Goal: Transaction & Acquisition: Purchase product/service

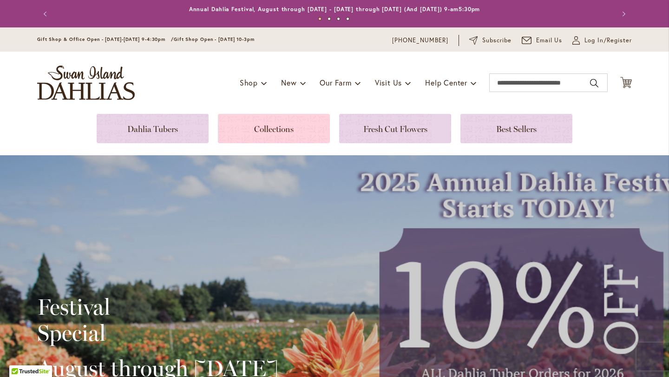
click at [269, 132] on link at bounding box center [274, 128] width 112 height 29
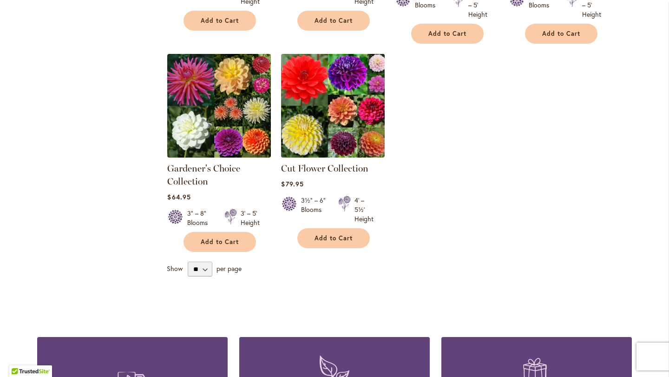
scroll to position [362, 0]
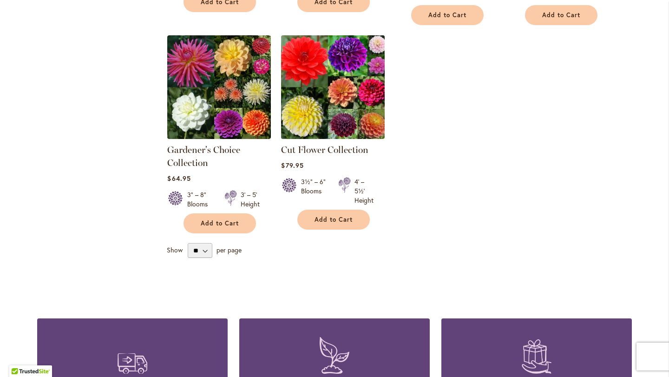
click at [339, 116] on img at bounding box center [333, 87] width 109 height 109
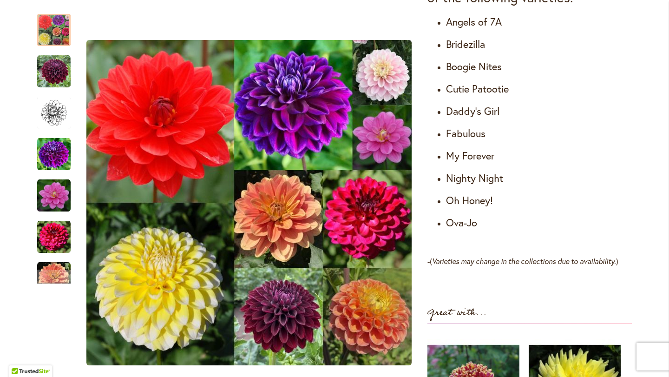
scroll to position [619, 0]
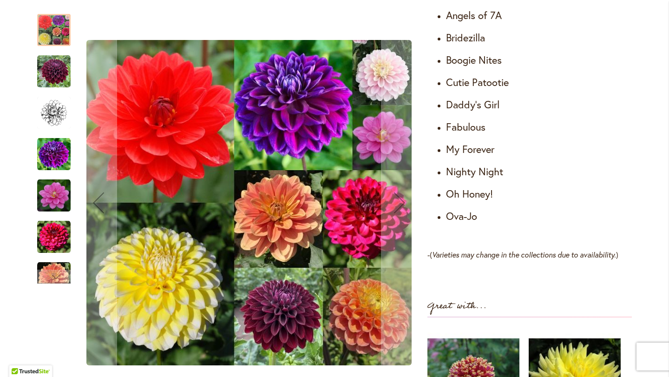
click at [56, 158] on img "Cut Flower Collection" at bounding box center [53, 154] width 33 height 33
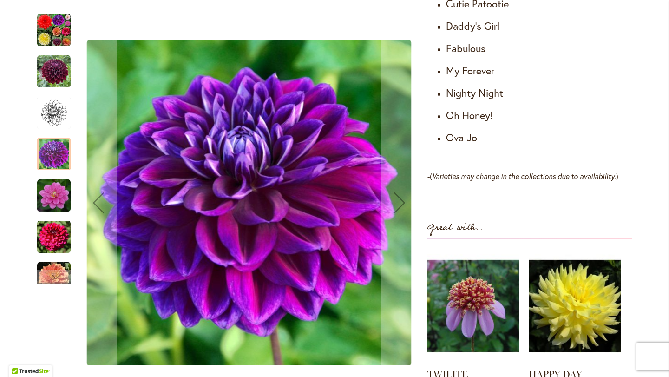
scroll to position [687, 0]
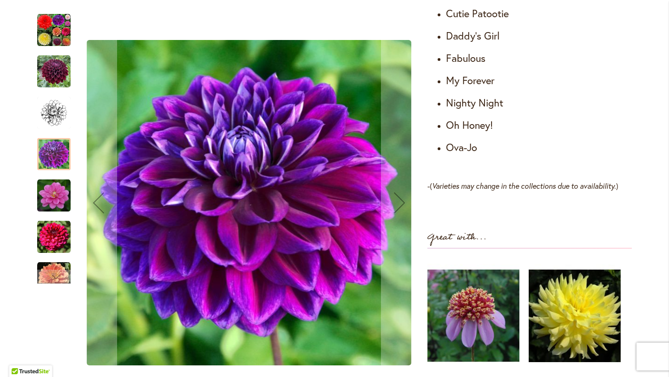
click at [63, 198] on img "Cut Flower Collection" at bounding box center [53, 195] width 33 height 33
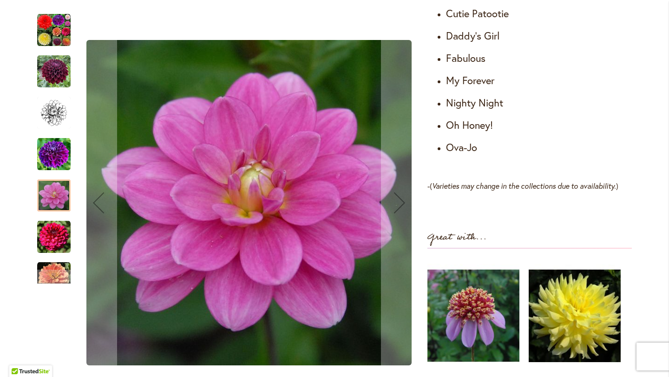
click at [53, 231] on img "Cut Flower Collection" at bounding box center [53, 236] width 33 height 33
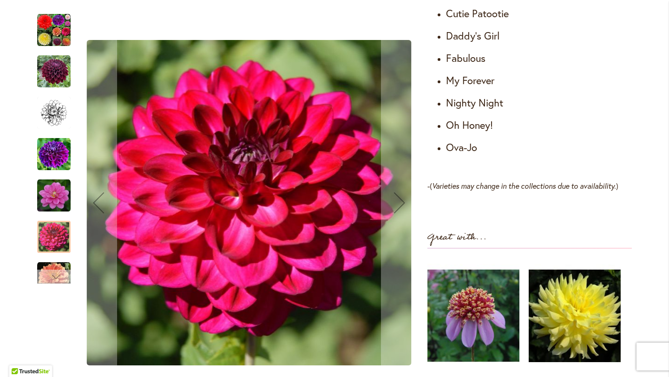
click at [53, 278] on div "Next" at bounding box center [54, 277] width 14 height 14
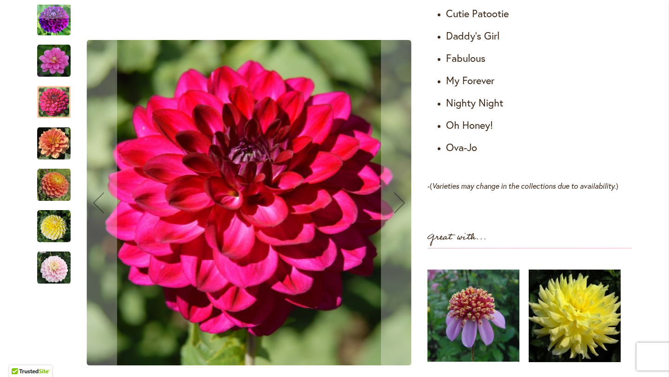
click at [60, 193] on img "Cut Flower Collection" at bounding box center [53, 184] width 33 height 33
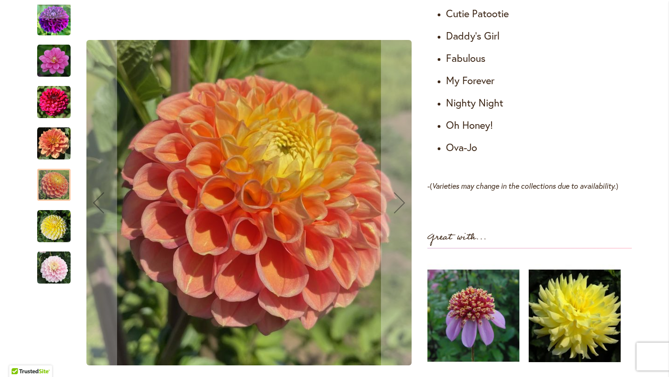
click at [59, 225] on img "Cut Flower Collection" at bounding box center [53, 226] width 33 height 33
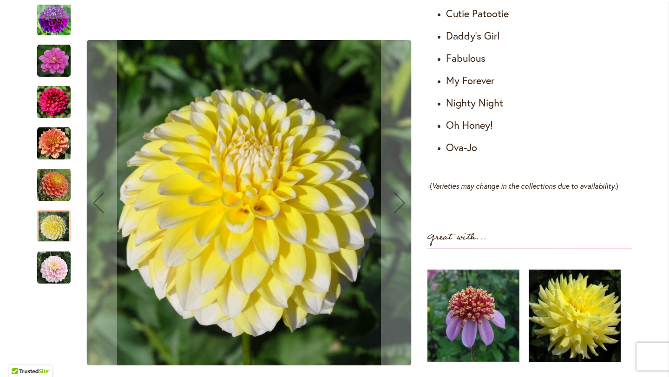
click at [54, 265] on img "Cut Flower Collection" at bounding box center [53, 267] width 33 height 33
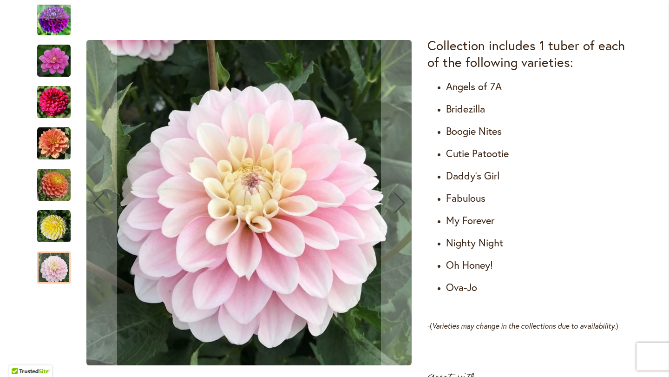
scroll to position [541, 0]
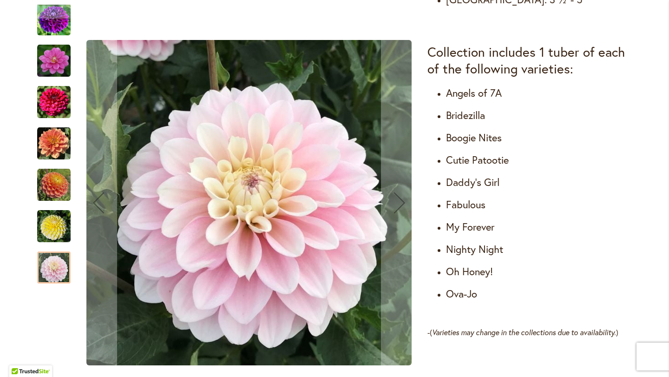
click at [55, 35] on div "Cut Flower Collection" at bounding box center [58, 55] width 43 height 41
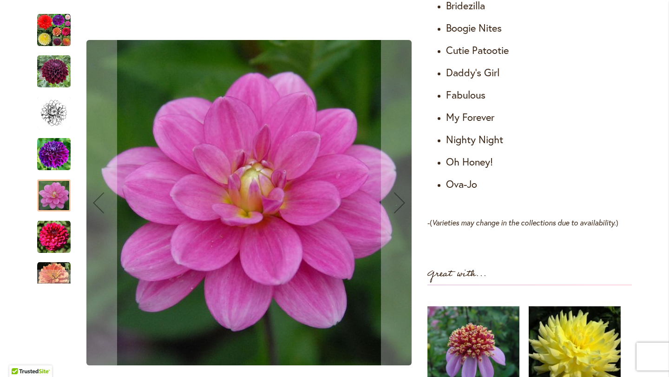
scroll to position [647, 0]
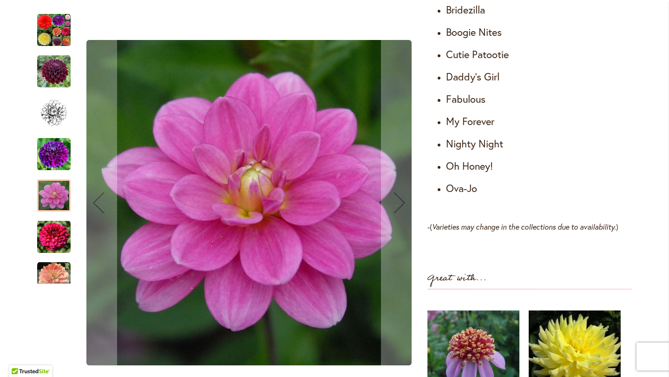
click at [60, 42] on img "CUT FLOWER COLLECTION" at bounding box center [53, 29] width 33 height 33
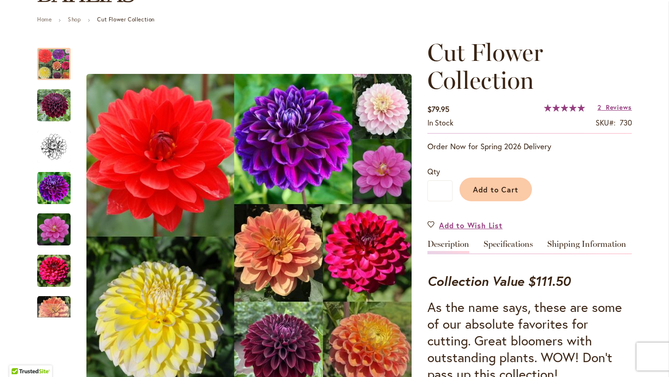
scroll to position [80, 0]
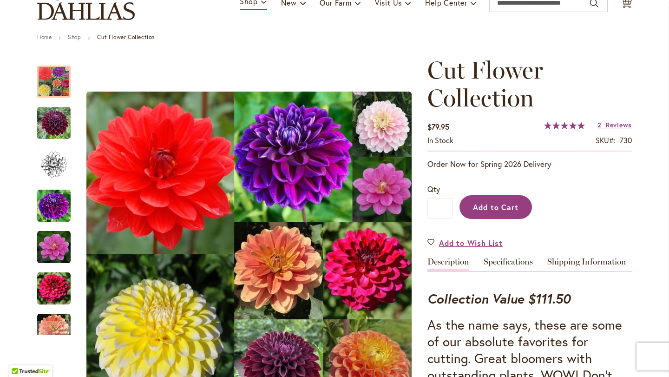
click at [509, 212] on span "Add to Cart" at bounding box center [496, 207] width 46 height 10
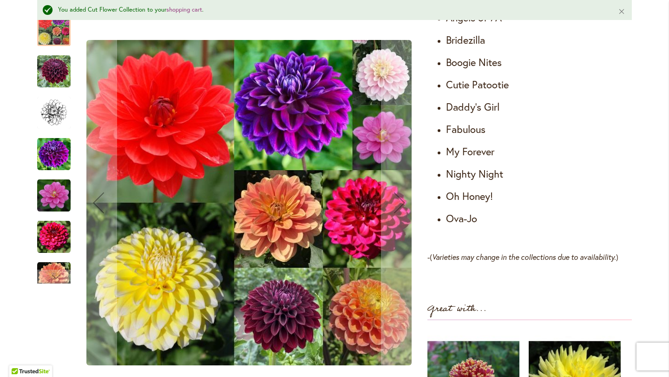
scroll to position [646, 0]
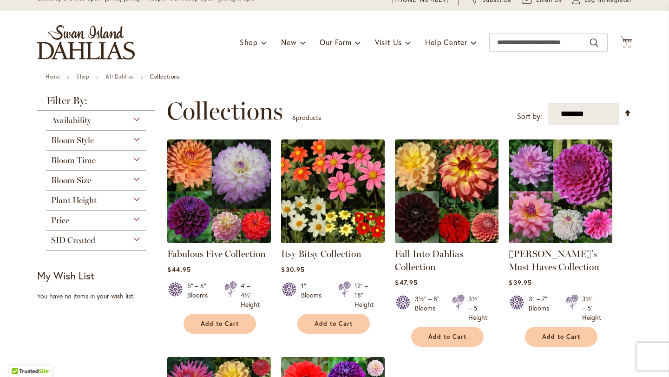
scroll to position [43, 0]
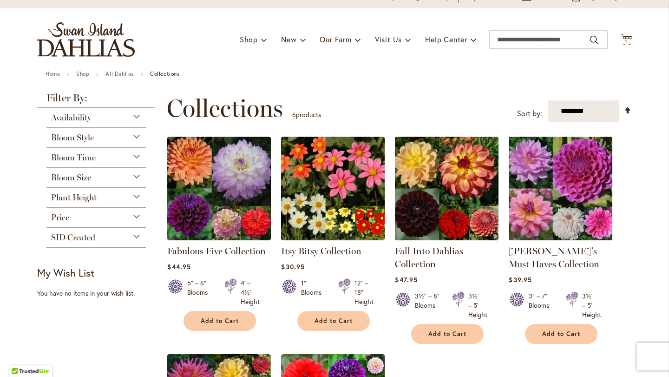
click at [564, 217] on img at bounding box center [561, 188] width 109 height 109
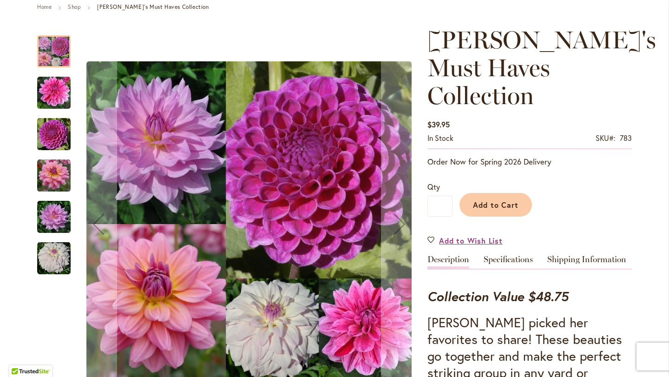
scroll to position [101, 0]
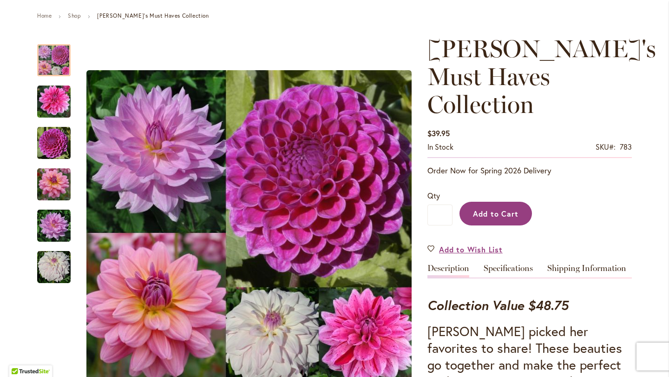
click at [505, 209] on span "Add to Cart" at bounding box center [496, 214] width 46 height 10
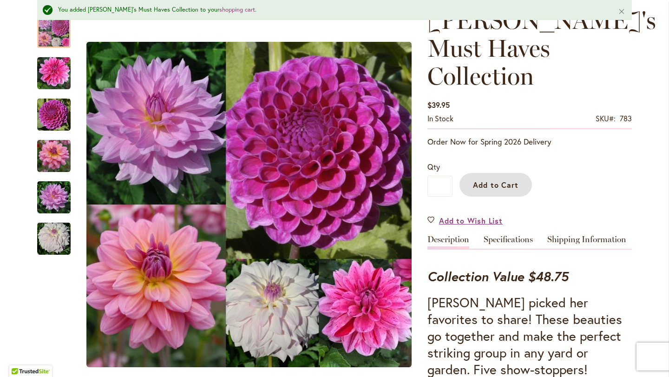
scroll to position [0, 0]
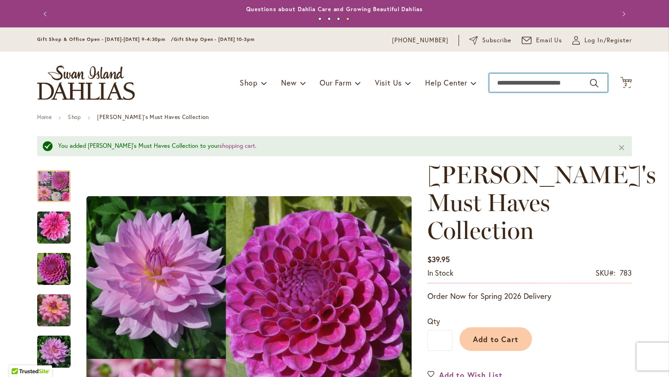
click at [596, 87] on input "Search" at bounding box center [548, 82] width 119 height 19
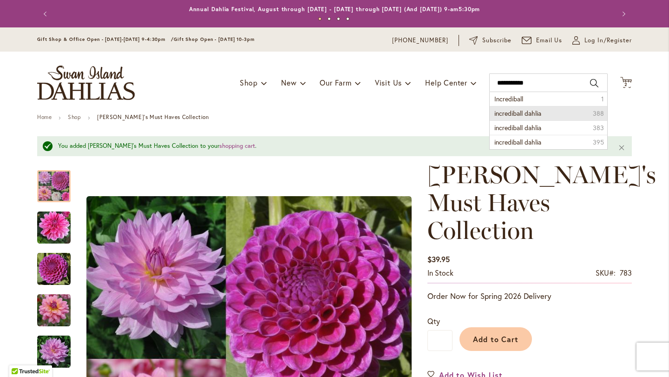
click at [540, 118] on span "incrediball dahlia" at bounding box center [518, 113] width 47 height 9
type input "**********"
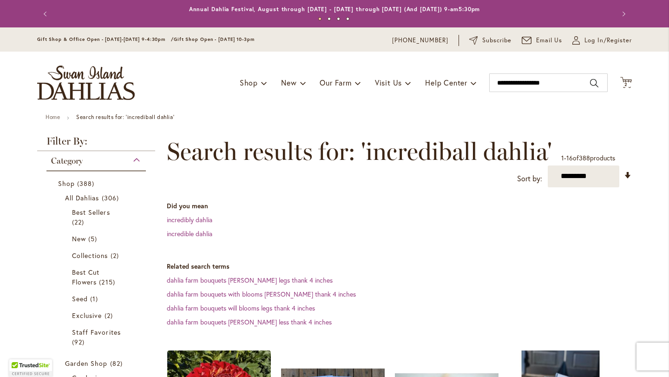
scroll to position [4, 0]
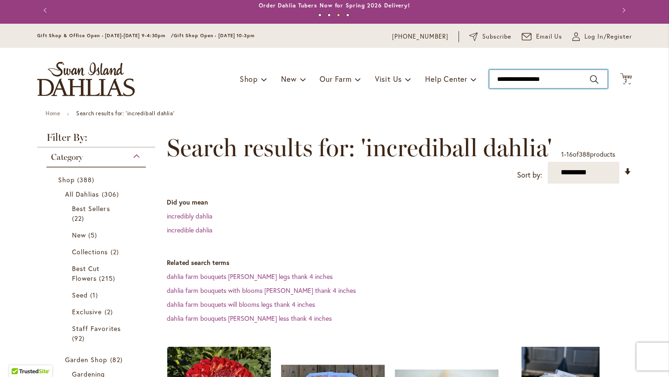
click at [544, 73] on input "**********" at bounding box center [548, 79] width 119 height 19
drag, startPoint x: 556, startPoint y: 78, endPoint x: 481, endPoint y: 80, distance: 75.8
click at [481, 79] on div "Toggle Nav Shop Dahlia Tubers Collections Fresh Cut Dahlias Gardening Supplies …" at bounding box center [335, 79] width 614 height 62
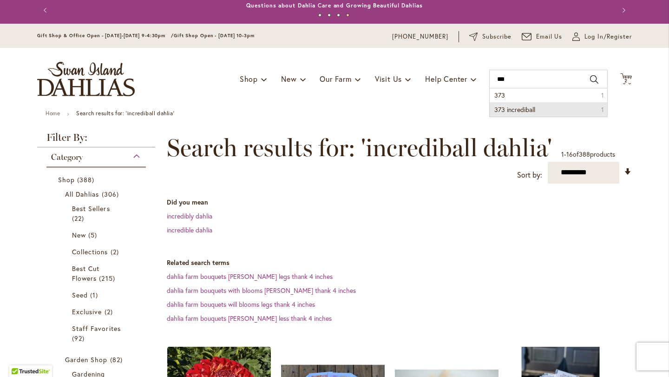
click at [533, 114] on span "373 incrediball" at bounding box center [515, 109] width 41 height 9
type input "**********"
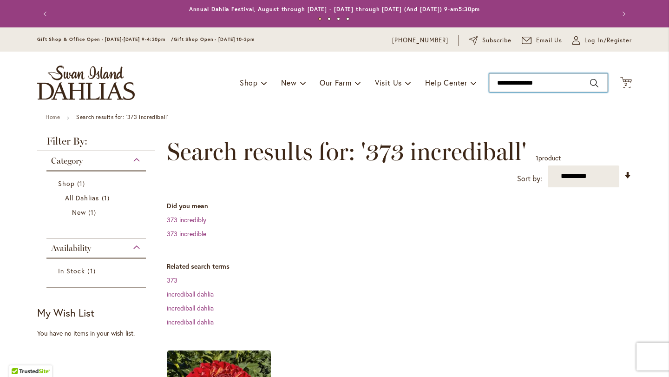
click at [594, 87] on input "**********" at bounding box center [548, 82] width 119 height 19
click at [177, 284] on link "373" at bounding box center [172, 280] width 11 height 9
type input "**********"
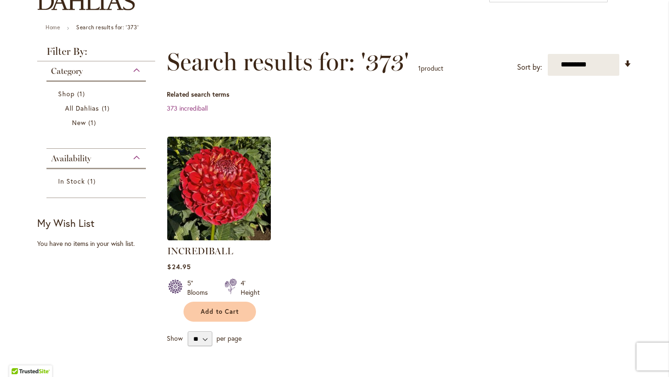
scroll to position [82, 0]
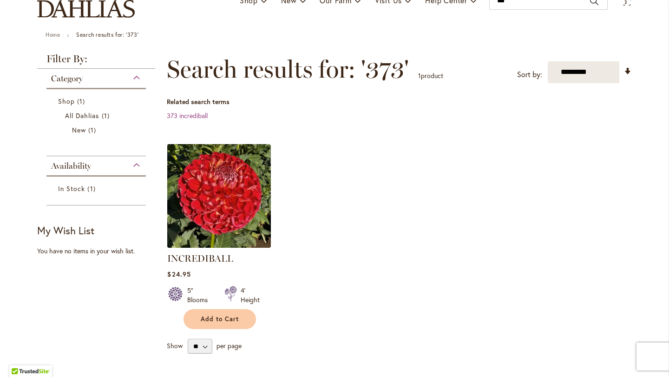
click at [231, 244] on img at bounding box center [219, 195] width 109 height 109
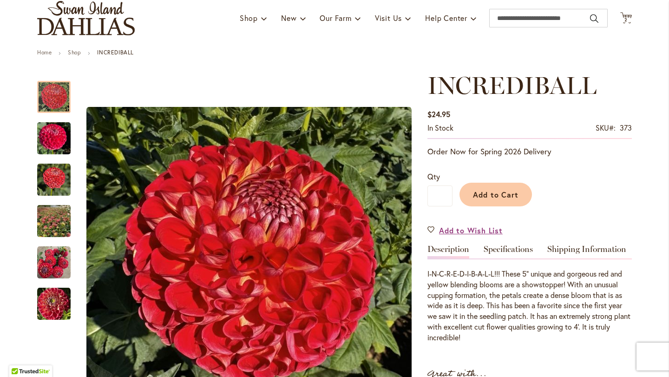
scroll to position [73, 0]
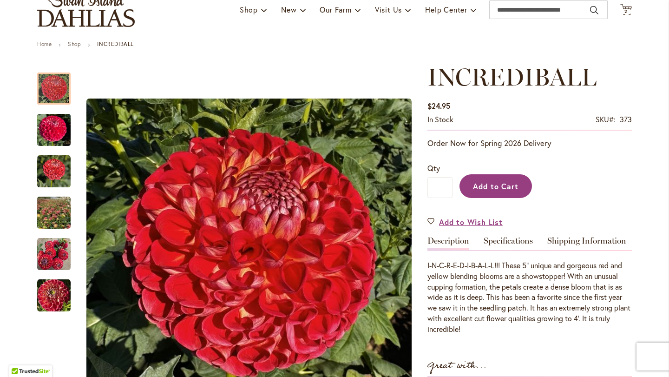
click at [495, 191] on span "Add to Cart" at bounding box center [496, 186] width 46 height 10
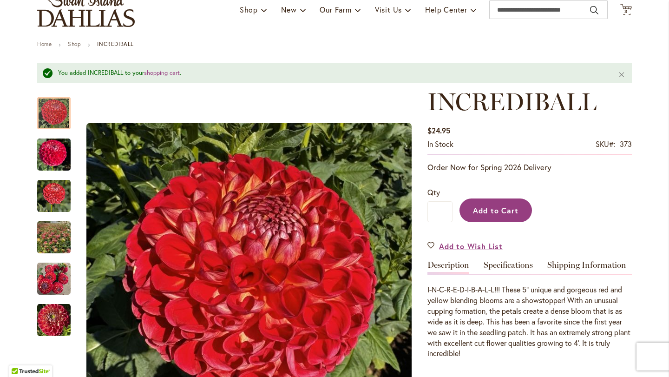
click at [496, 212] on span "Add to Cart" at bounding box center [496, 210] width 46 height 10
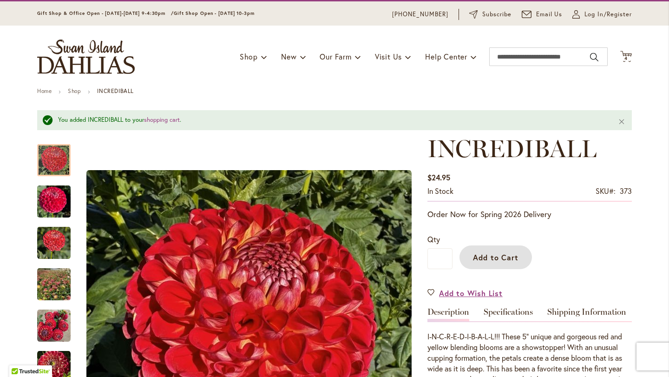
scroll to position [20, 0]
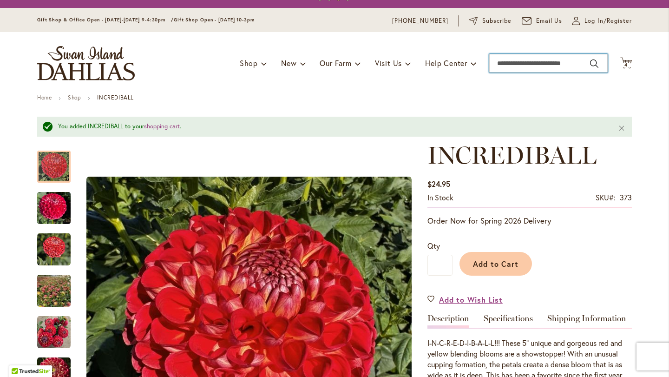
click at [561, 69] on input "Search" at bounding box center [548, 63] width 119 height 19
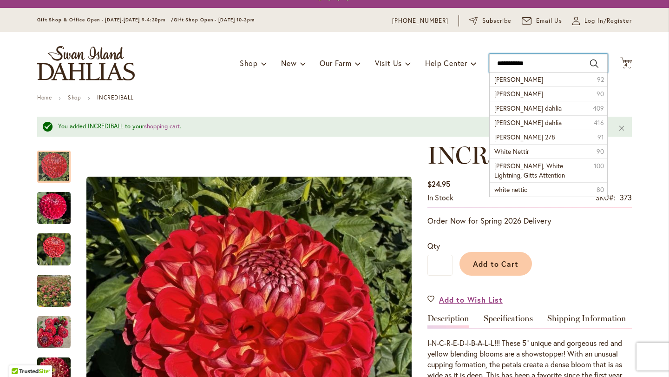
type input "**********"
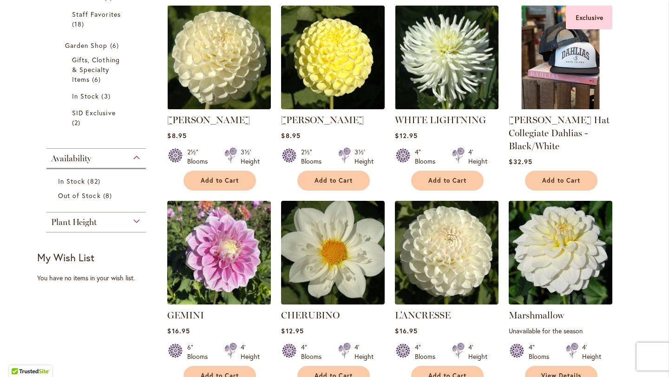
scroll to position [286, 0]
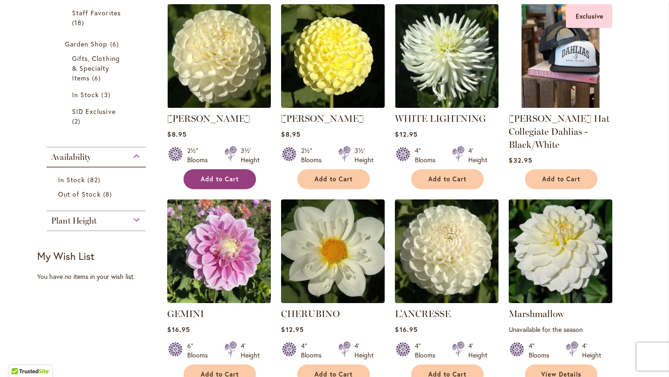
click at [236, 183] on span "Add to Cart" at bounding box center [220, 179] width 38 height 8
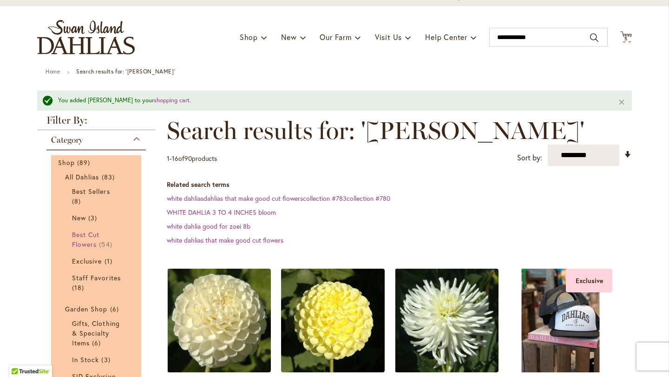
scroll to position [0, 0]
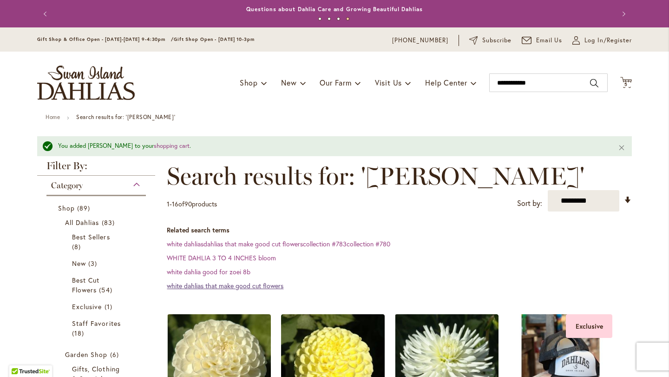
click at [229, 290] on link "white dahlias that make good cut flowers" at bounding box center [225, 285] width 117 height 9
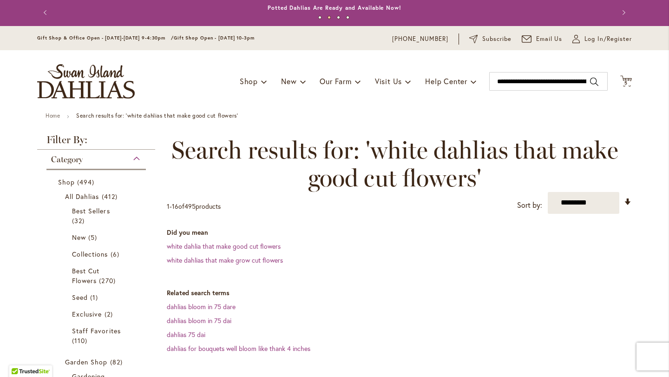
scroll to position [5, 0]
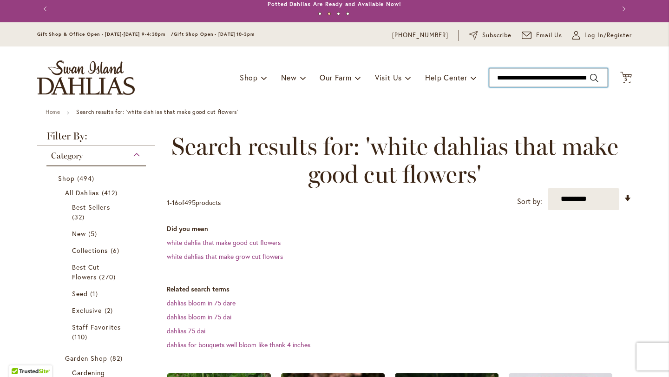
click at [534, 85] on input "**********" at bounding box center [548, 77] width 119 height 19
drag, startPoint x: 588, startPoint y: 81, endPoint x: 471, endPoint y: 69, distance: 118.2
click at [471, 69] on div "Toggle Nav Shop Dahlia Tubers Collections Fresh Cut Dahlias Gardening Supplies …" at bounding box center [335, 77] width 614 height 62
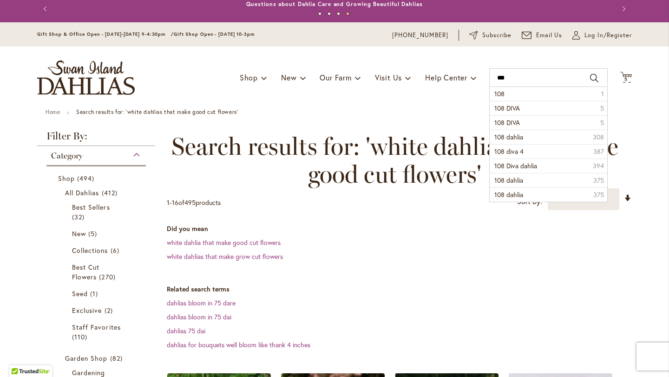
click at [595, 81] on button "Search" at bounding box center [594, 78] width 8 height 15
type input "***"
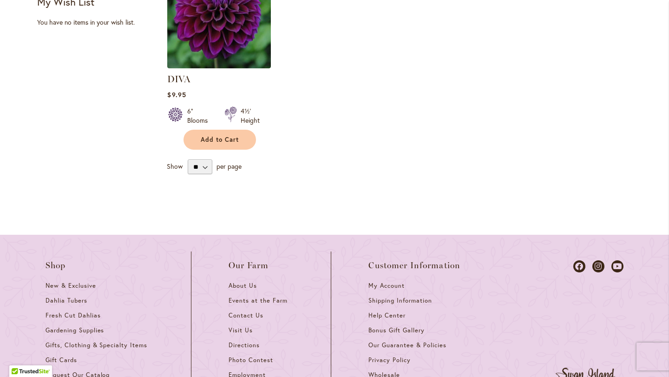
scroll to position [360, 0]
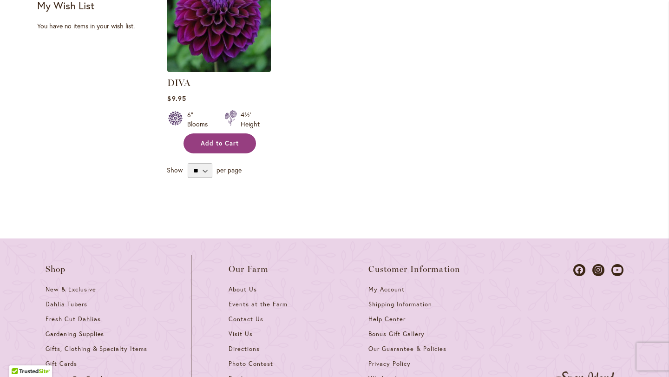
click at [239, 147] on span "Add to Cart" at bounding box center [220, 143] width 38 height 8
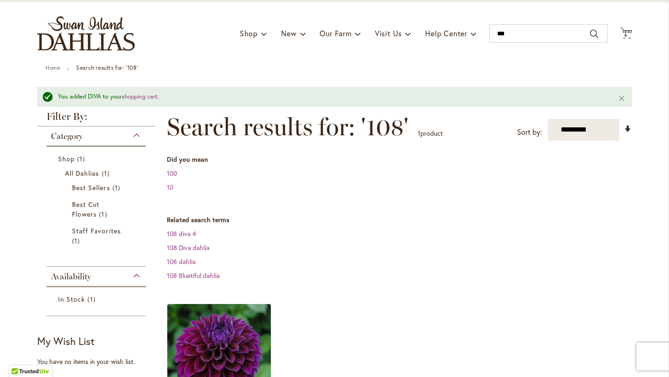
scroll to position [0, 0]
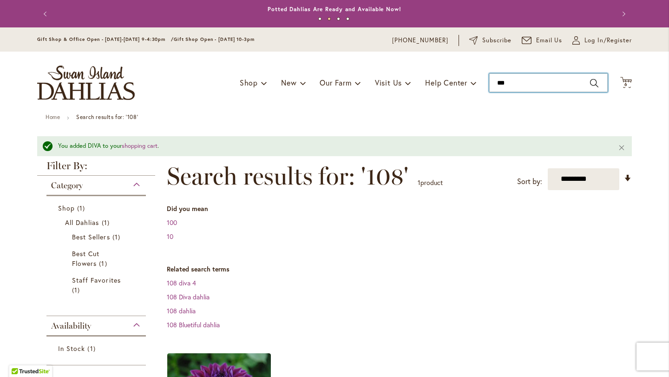
drag, startPoint x: 513, startPoint y: 85, endPoint x: 486, endPoint y: 85, distance: 27.0
click at [486, 85] on div "Toggle Nav Shop Dahlia Tubers Collections Fresh Cut Dahlias Gardening Supplies …" at bounding box center [335, 83] width 614 height 62
type input "**********"
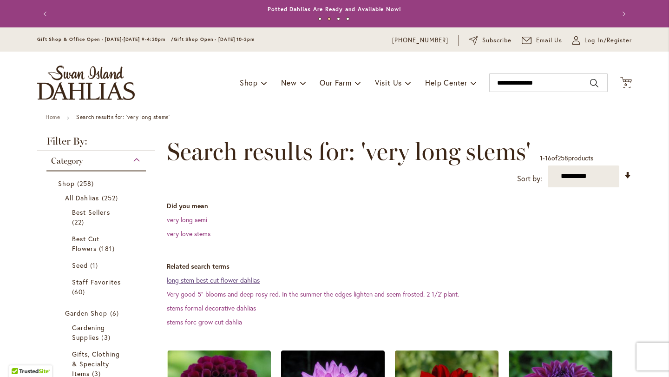
click at [254, 284] on link "long stem best cut flower dahlias" at bounding box center [213, 280] width 93 height 9
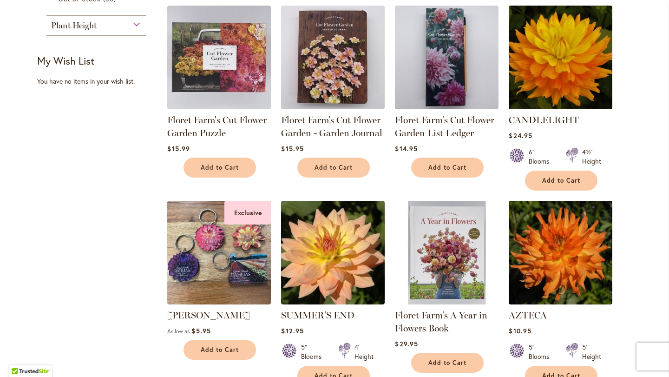
scroll to position [591, 0]
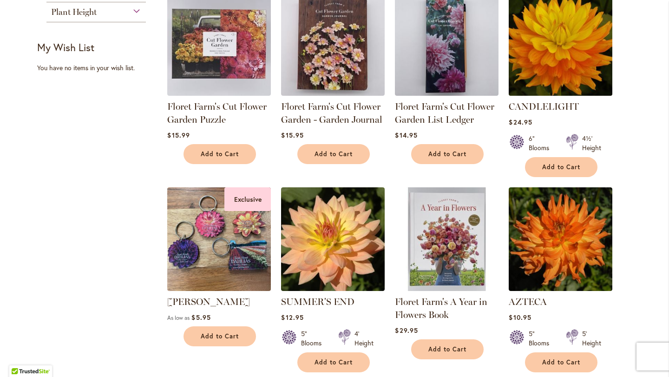
click at [555, 98] on img at bounding box center [561, 43] width 109 height 109
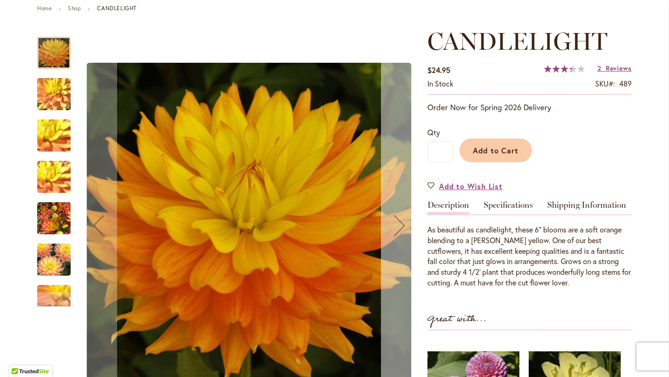
scroll to position [111, 0]
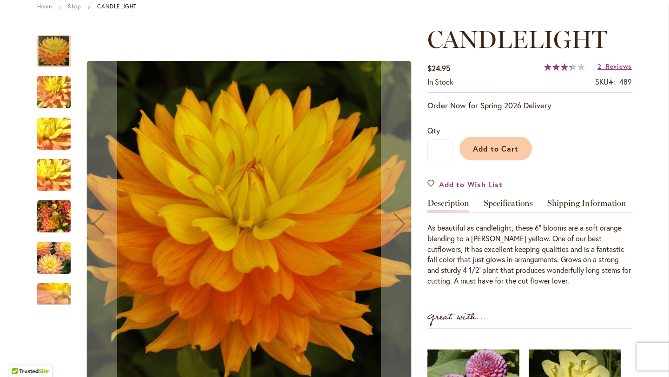
click at [60, 143] on img "CANDLELIGHT" at bounding box center [53, 134] width 67 height 50
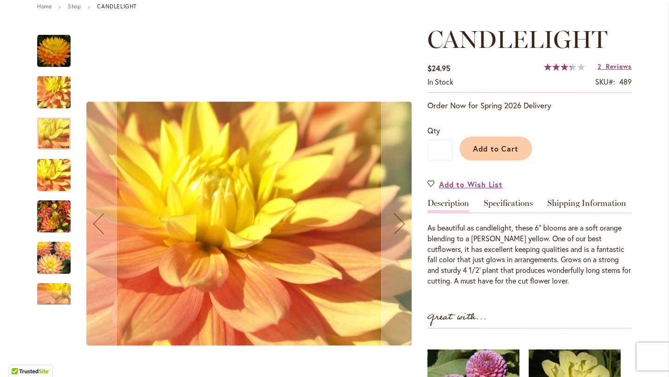
click at [58, 230] on img "CANDLELIGHT" at bounding box center [53, 216] width 33 height 45
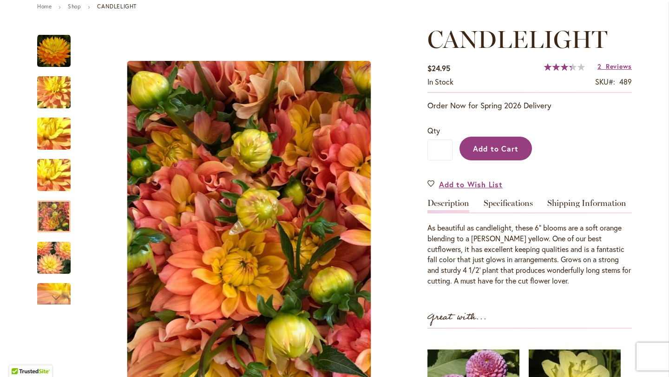
click at [505, 153] on span "Add to Cart" at bounding box center [496, 149] width 46 height 10
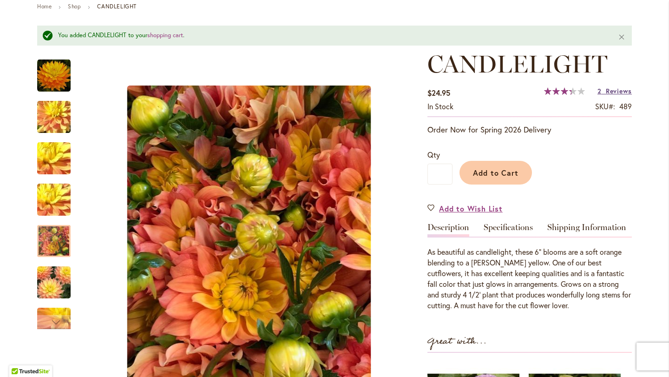
click at [613, 95] on span "Reviews" at bounding box center [619, 90] width 26 height 9
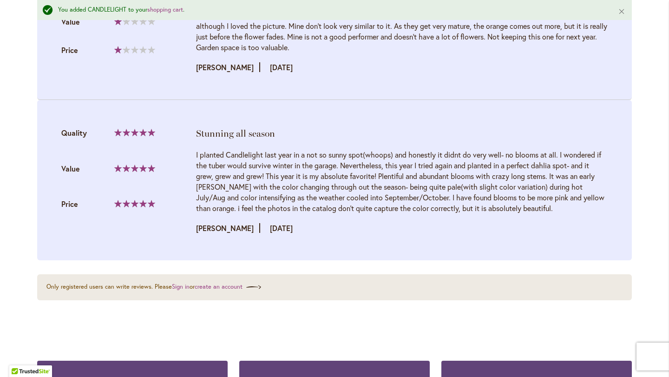
scroll to position [1121, 0]
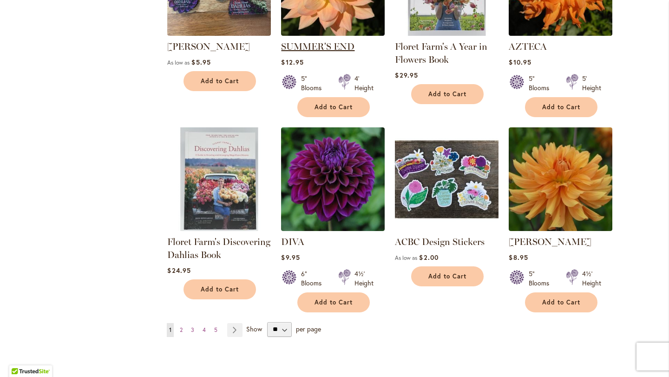
scroll to position [832, 0]
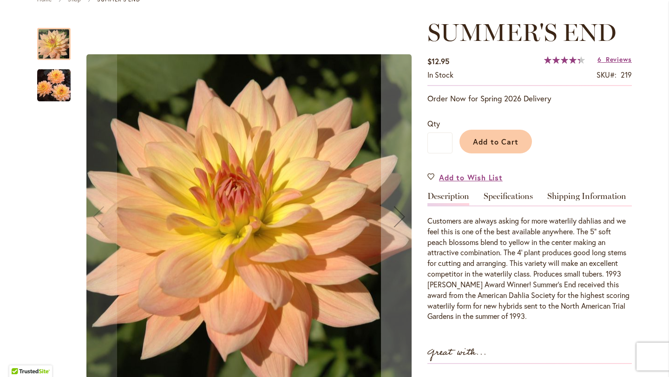
scroll to position [118, 0]
click at [53, 95] on img "SUMMER'S END" at bounding box center [53, 85] width 33 height 34
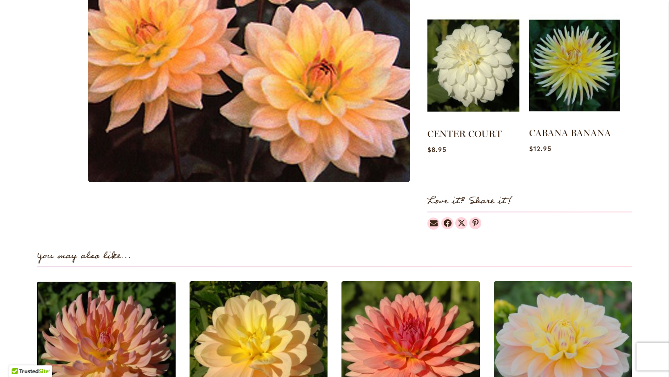
scroll to position [0, 0]
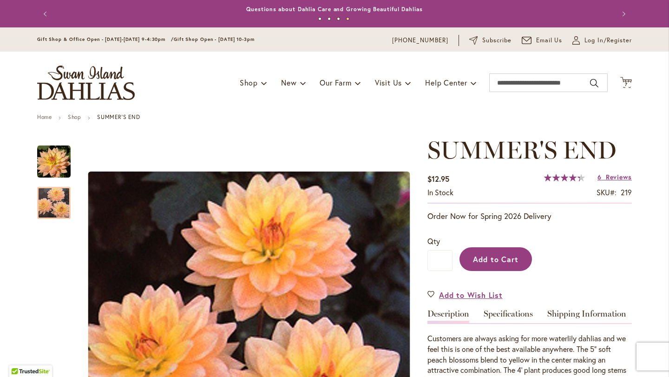
click at [510, 262] on span "Add to Cart" at bounding box center [496, 259] width 46 height 10
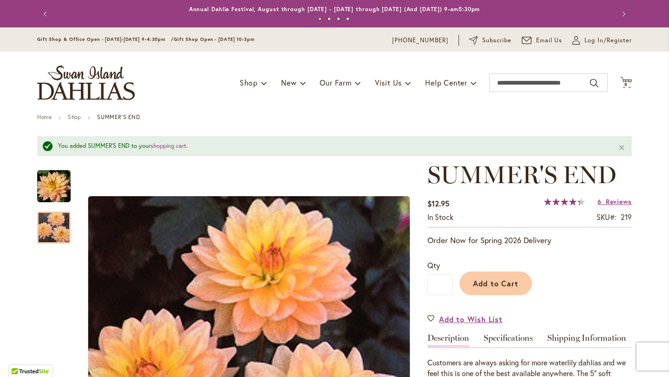
click at [46, 20] on button "Previous" at bounding box center [46, 14] width 19 height 19
click at [631, 85] on span "8 8 items" at bounding box center [626, 84] width 9 height 5
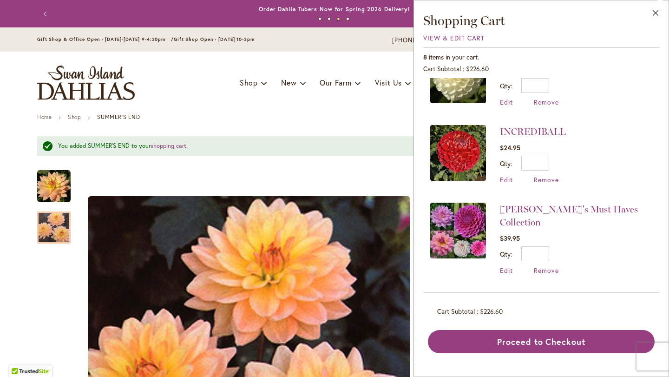
scroll to position [266, 0]
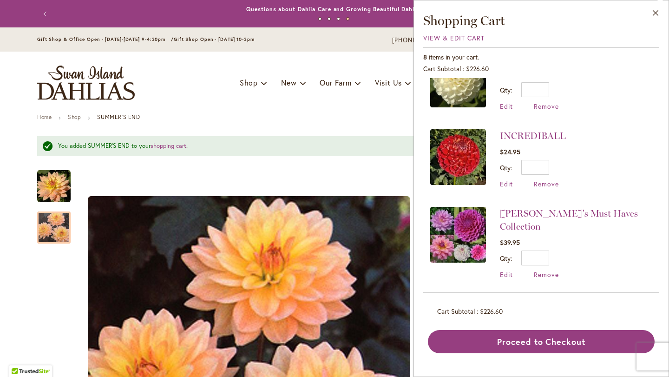
click at [430, 185] on img at bounding box center [458, 157] width 56 height 56
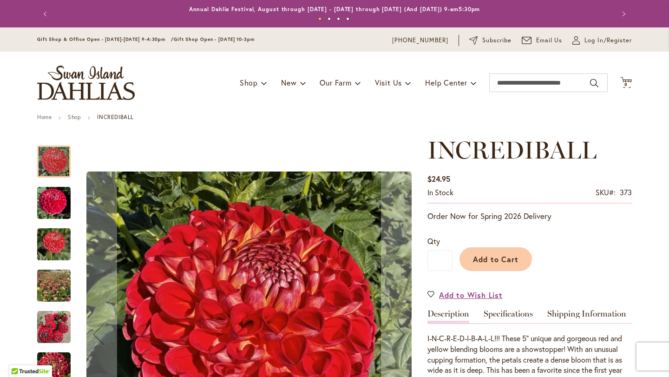
click at [49, 209] on img "INCREDIBALL" at bounding box center [53, 203] width 33 height 45
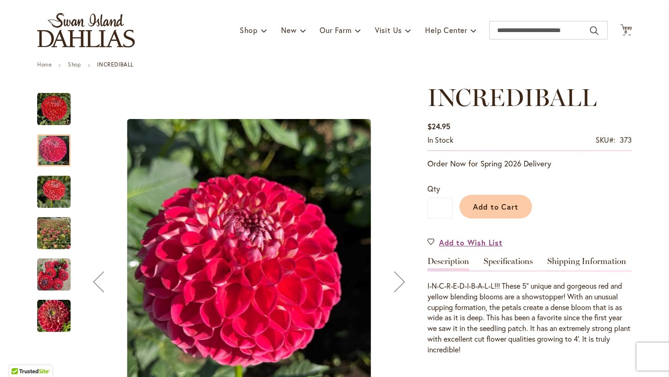
scroll to position [59, 0]
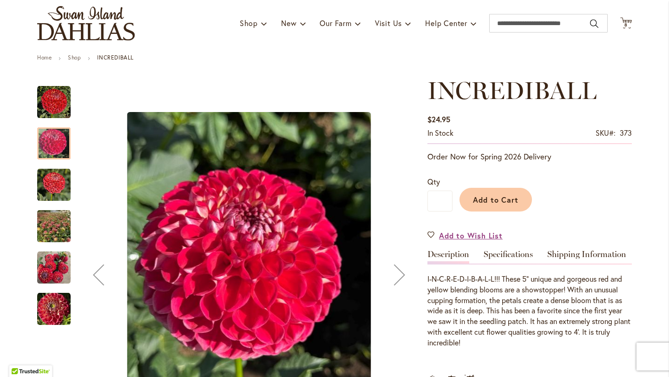
click at [56, 192] on img "INCREDIBALL" at bounding box center [53, 184] width 33 height 33
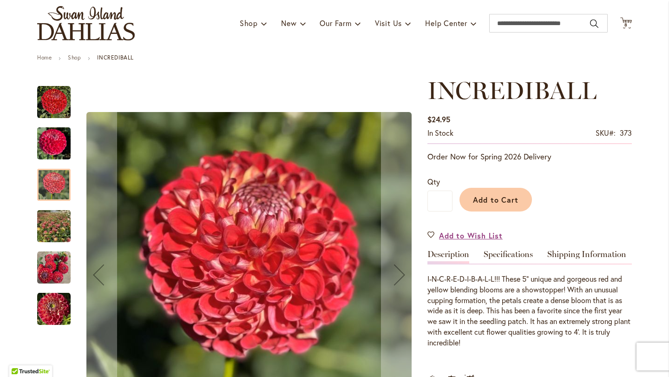
click at [59, 231] on img "INCREDIBALL" at bounding box center [54, 226] width 66 height 64
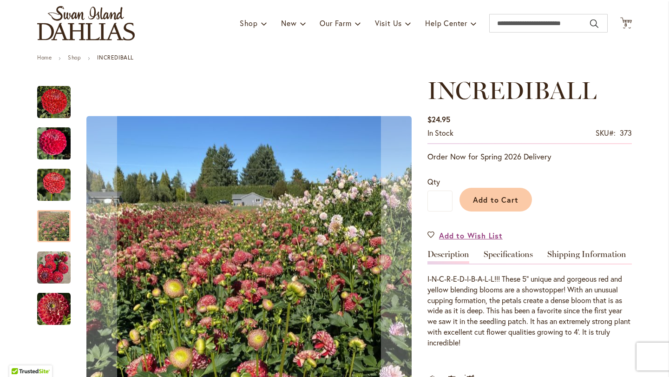
click at [58, 261] on img "INCREDIBALL" at bounding box center [53, 267] width 33 height 33
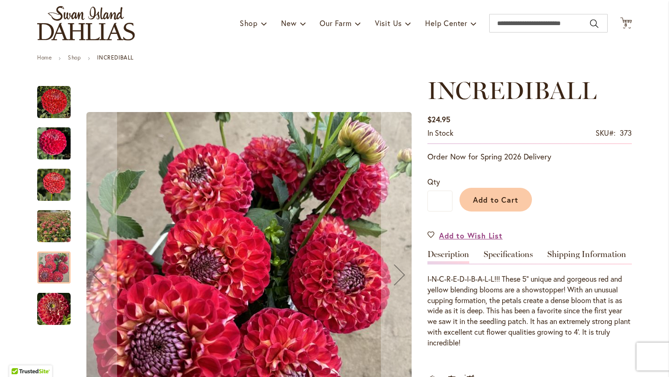
click at [50, 313] on img "Incrediball" at bounding box center [53, 308] width 33 height 33
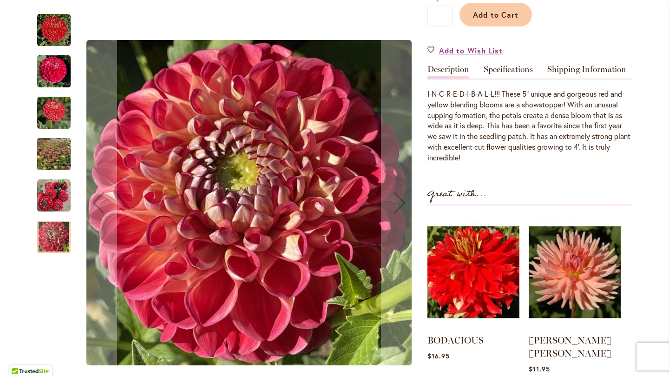
scroll to position [250, 0]
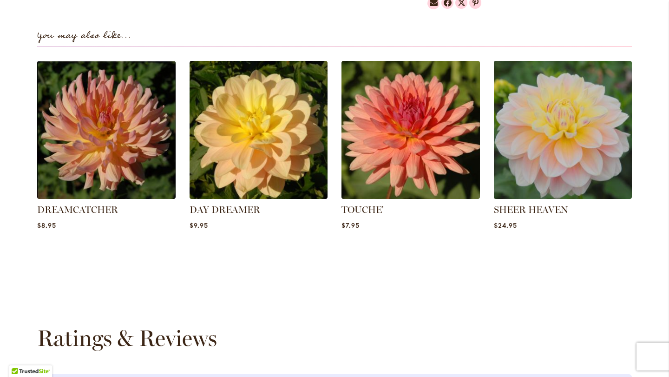
scroll to position [702, 0]
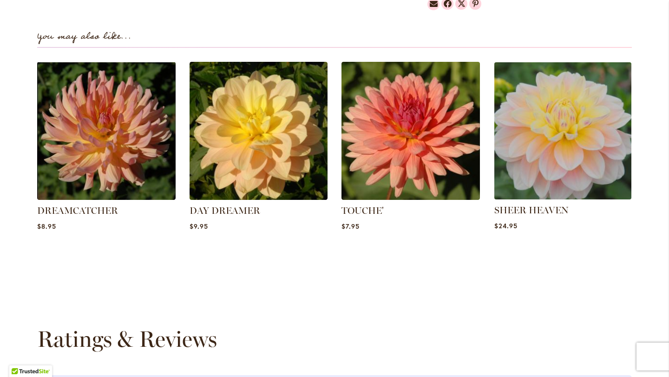
click at [549, 168] on img at bounding box center [563, 131] width 144 height 144
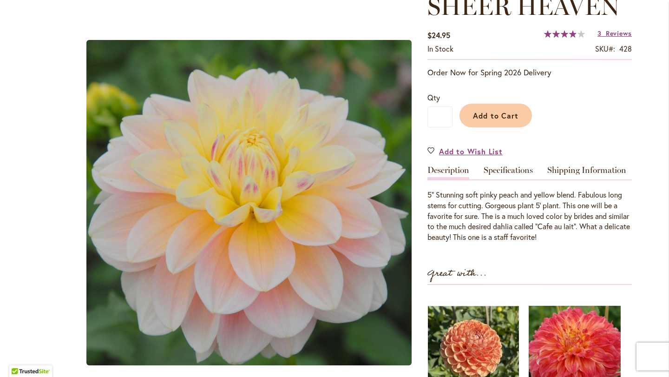
scroll to position [142, 0]
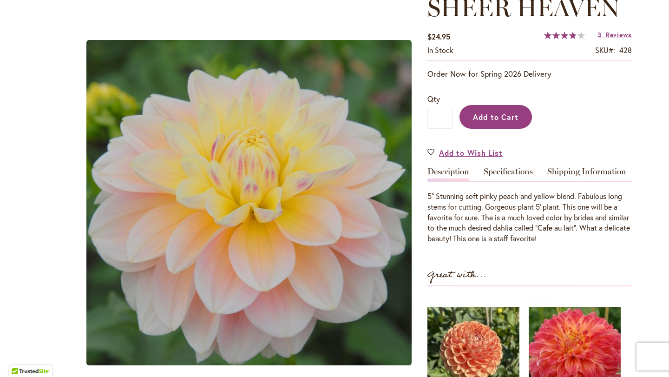
click at [498, 122] on span "Add to Cart" at bounding box center [496, 117] width 46 height 10
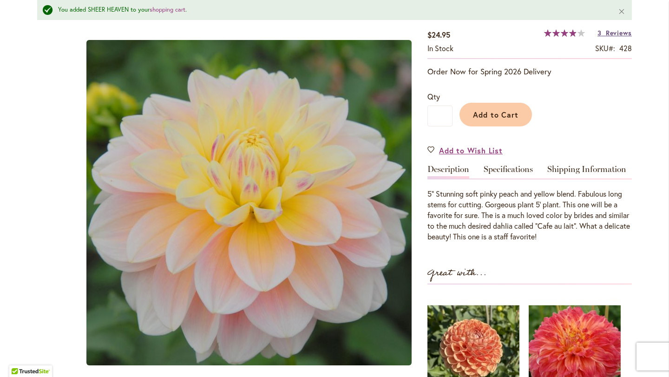
click at [605, 37] on link "3 Reviews" at bounding box center [615, 32] width 34 height 9
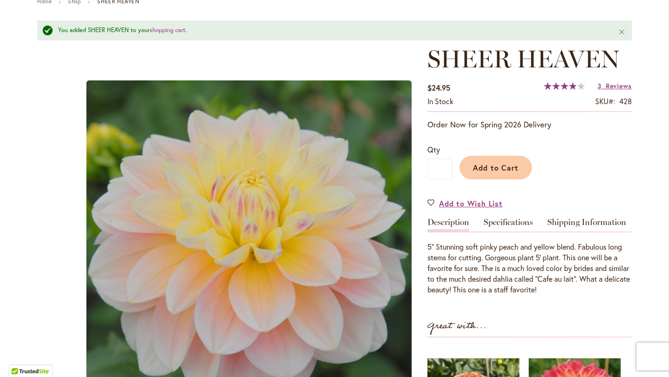
scroll to position [98, 0]
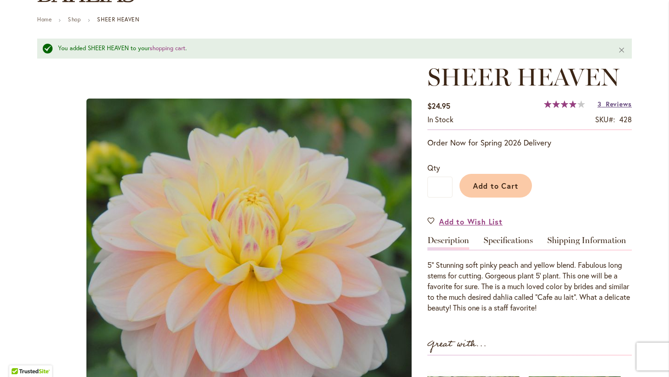
click at [620, 108] on span "Reviews" at bounding box center [619, 103] width 26 height 9
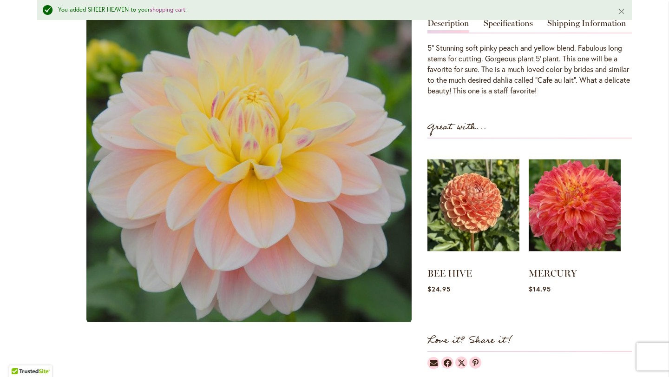
scroll to position [0, 0]
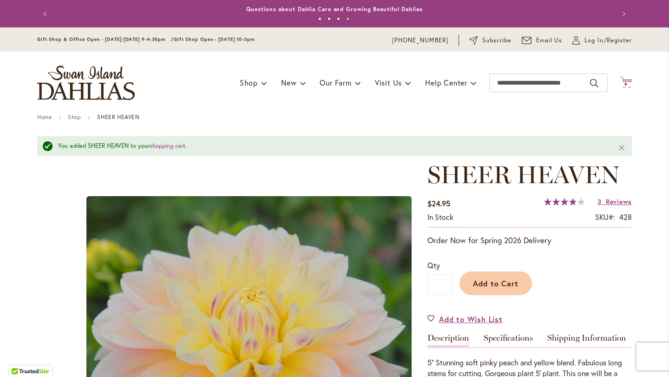
click at [625, 84] on icon "Cart .cls-1 { fill: #231f20; }" at bounding box center [627, 83] width 12 height 12
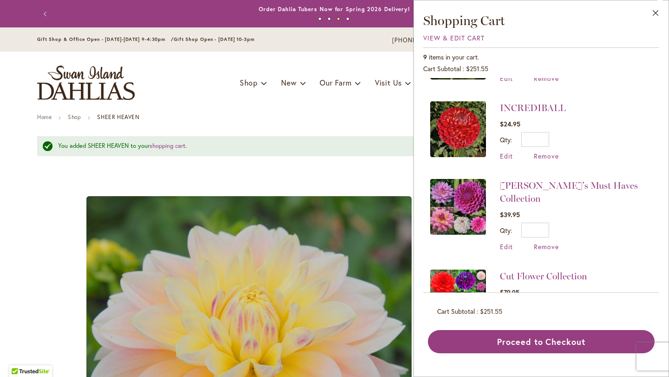
scroll to position [367, 0]
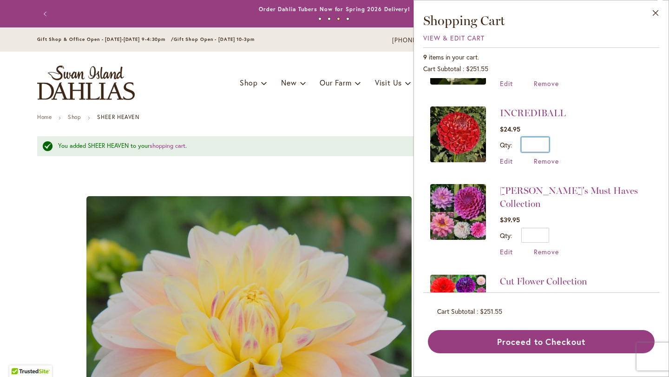
drag, startPoint x: 493, startPoint y: 193, endPoint x: 471, endPoint y: 195, distance: 22.4
click at [522, 152] on input "*" at bounding box center [536, 144] width 28 height 15
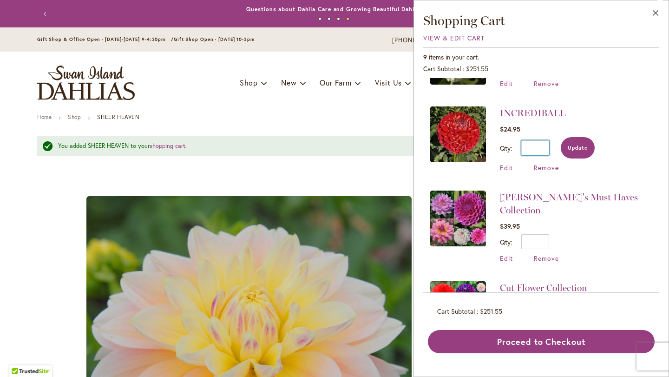
type input "*"
click at [568, 151] on span "Update" at bounding box center [578, 148] width 20 height 7
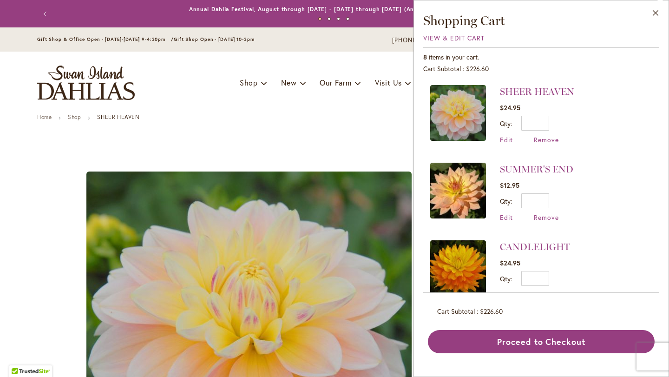
scroll to position [1, 0]
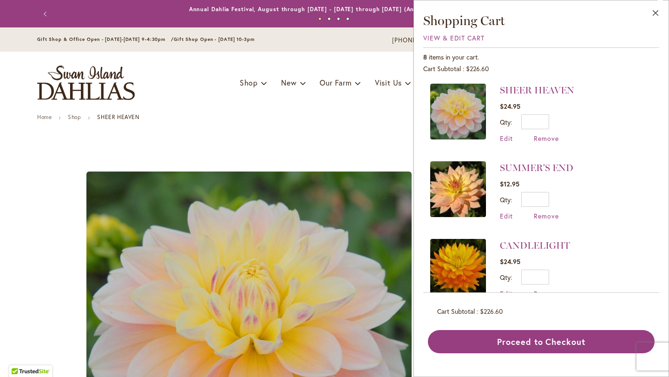
click at [430, 209] on img at bounding box center [458, 189] width 56 height 56
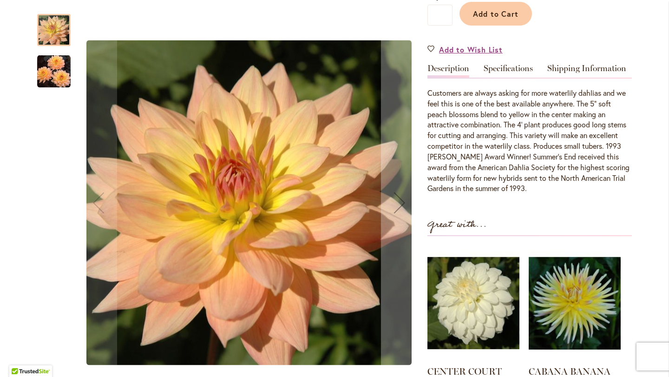
scroll to position [249, 0]
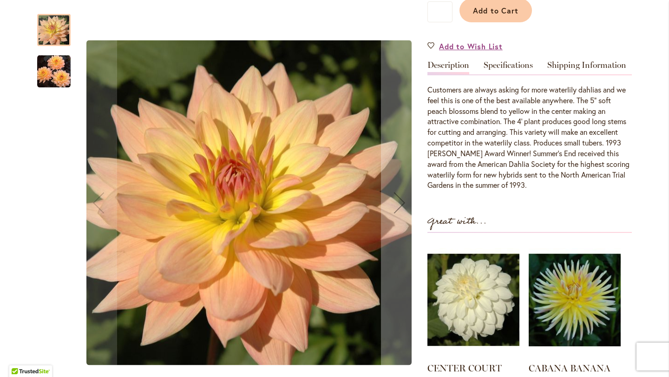
click at [60, 83] on img "SUMMER'S END" at bounding box center [53, 71] width 33 height 34
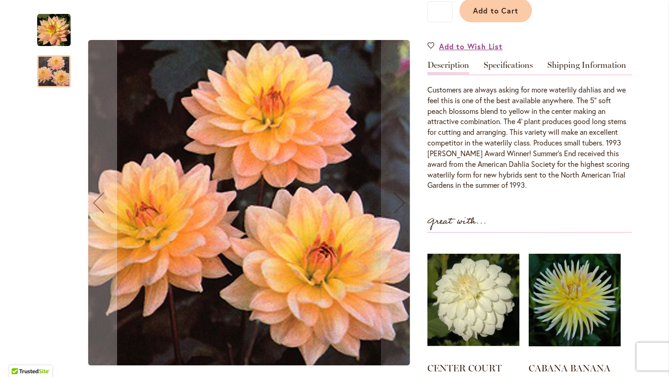
scroll to position [0, 0]
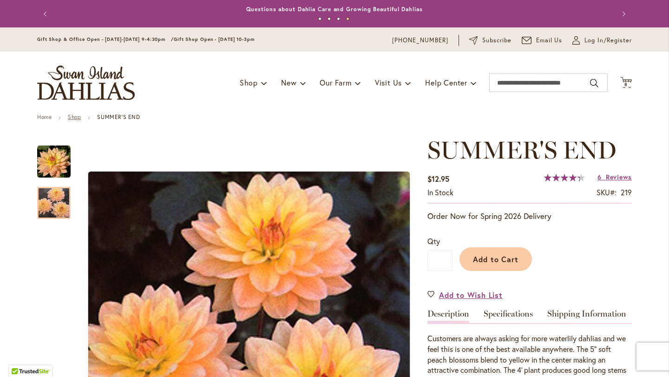
click at [78, 120] on link "Shop" at bounding box center [74, 116] width 13 height 7
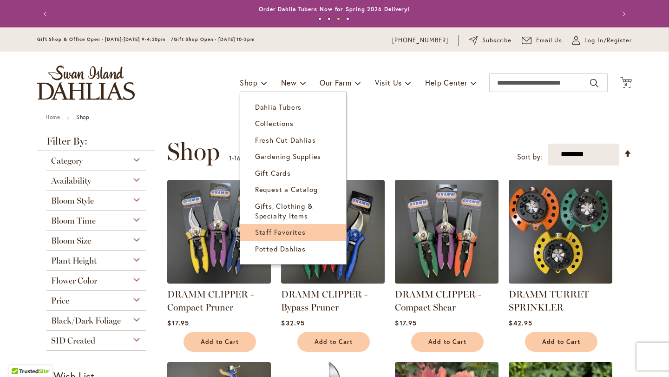
click at [274, 232] on span "Staff Favorites" at bounding box center [280, 231] width 51 height 9
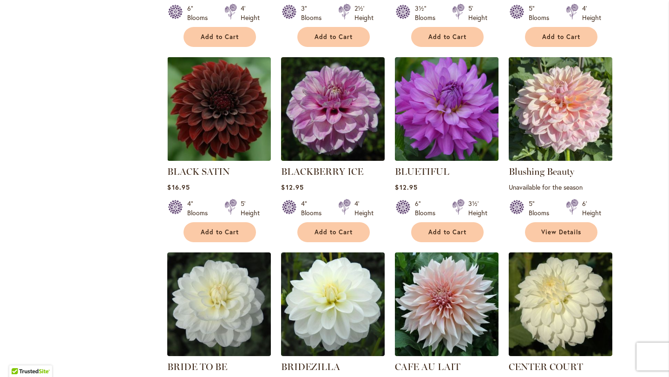
scroll to position [567, 0]
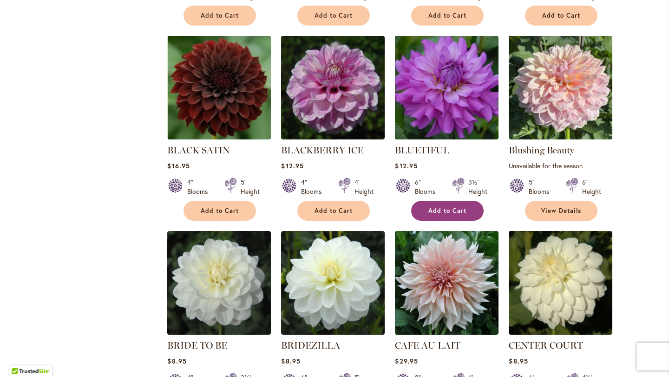
click at [440, 221] on button "Add to Cart" at bounding box center [447, 211] width 73 height 20
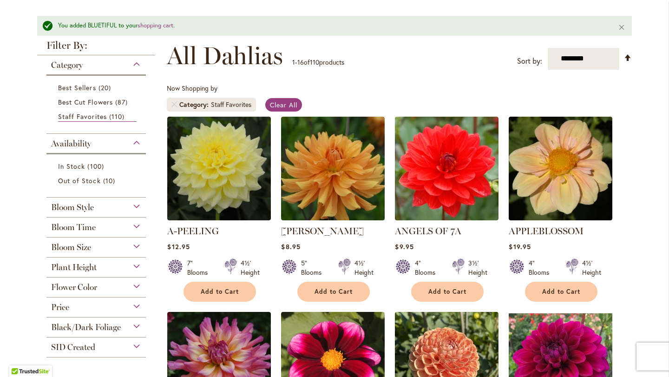
scroll to position [120, 0]
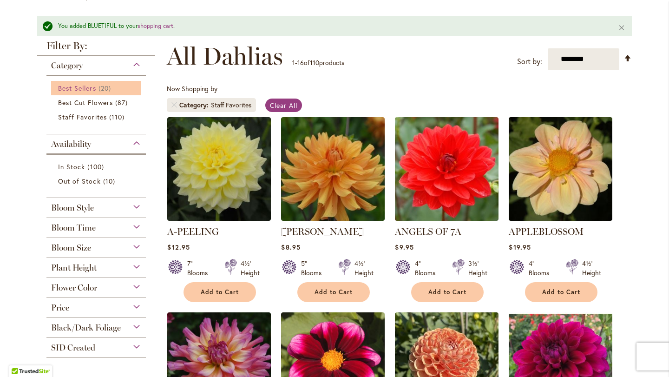
click at [96, 90] on span "Best Sellers" at bounding box center [77, 88] width 38 height 9
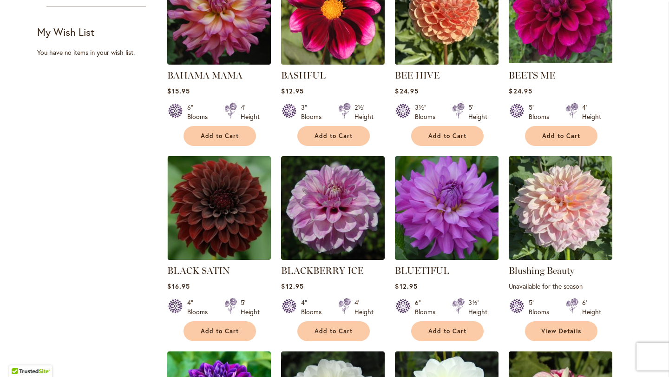
scroll to position [455, 0]
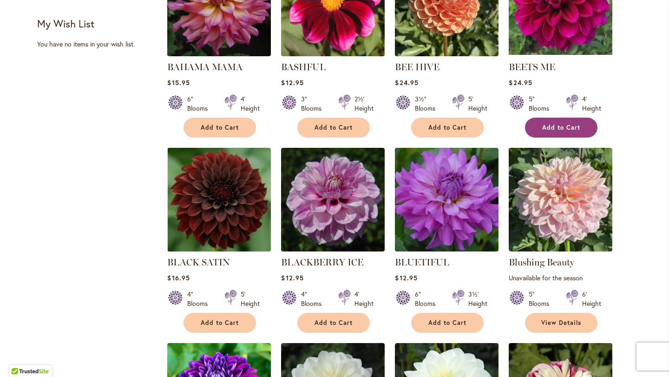
click at [569, 132] on span "Add to Cart" at bounding box center [561, 128] width 38 height 8
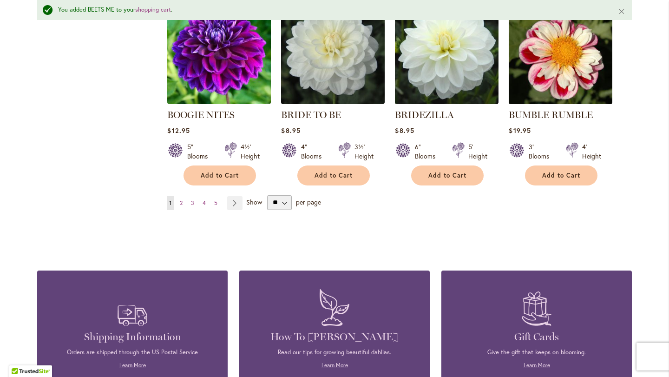
scroll to position [824, 0]
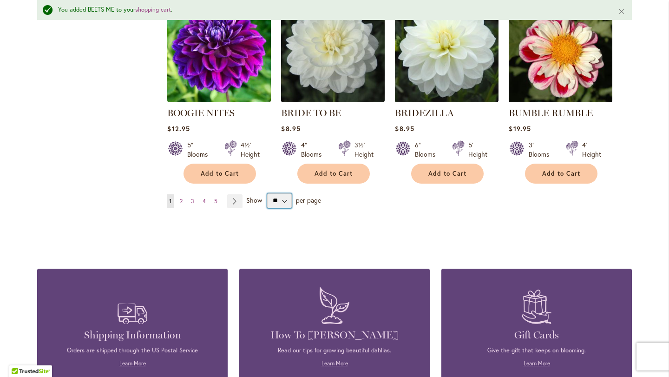
click at [291, 208] on select "** ** ** **" at bounding box center [279, 200] width 25 height 15
select select "**"
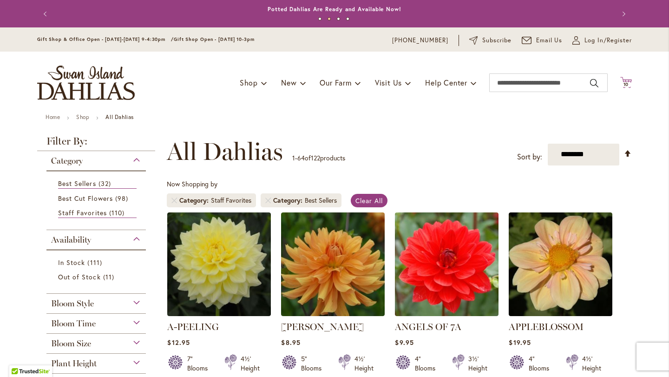
click at [629, 86] on span "10 10 items" at bounding box center [626, 84] width 9 height 5
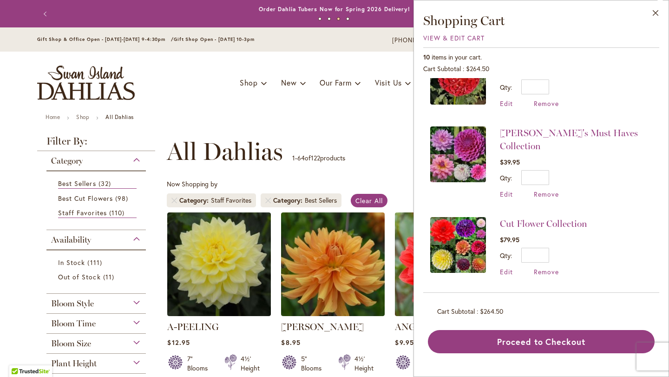
scroll to position [634, 0]
click at [500, 226] on link "Cut Flower Collection" at bounding box center [543, 223] width 87 height 11
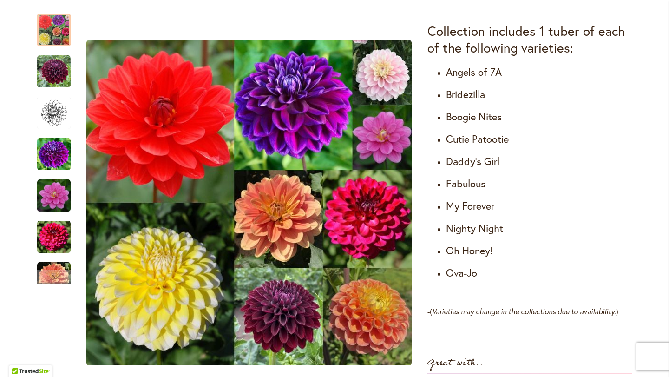
scroll to position [563, 0]
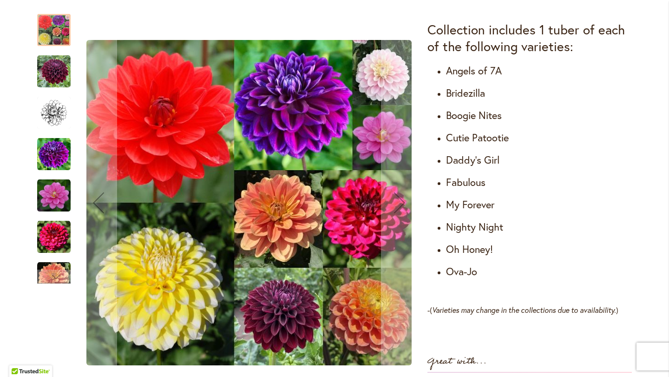
click at [50, 168] on img "Cut Flower Collection" at bounding box center [53, 154] width 33 height 33
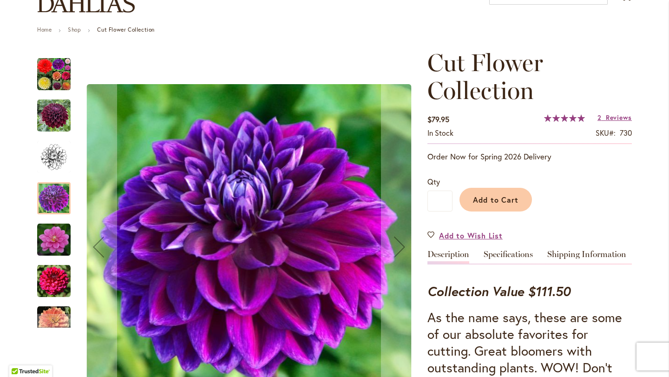
scroll to position [0, 0]
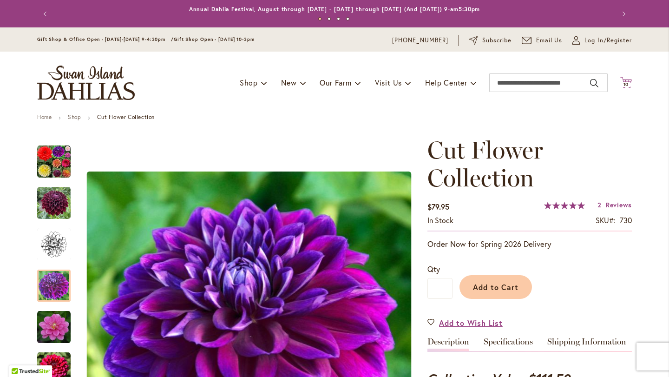
click at [628, 83] on icon at bounding box center [627, 82] width 12 height 11
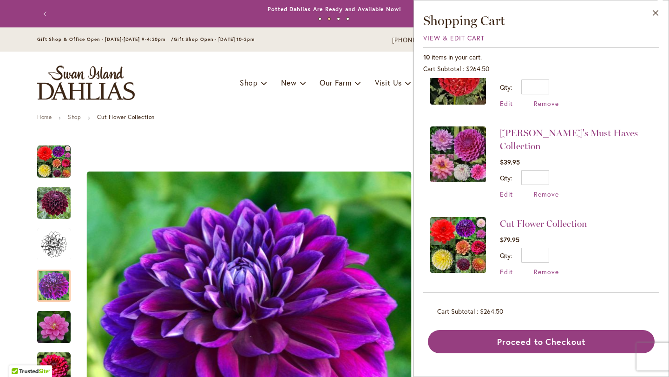
scroll to position [609, 0]
click at [502, 152] on link "[PERSON_NAME]'s Must Haves Collection" at bounding box center [569, 139] width 138 height 24
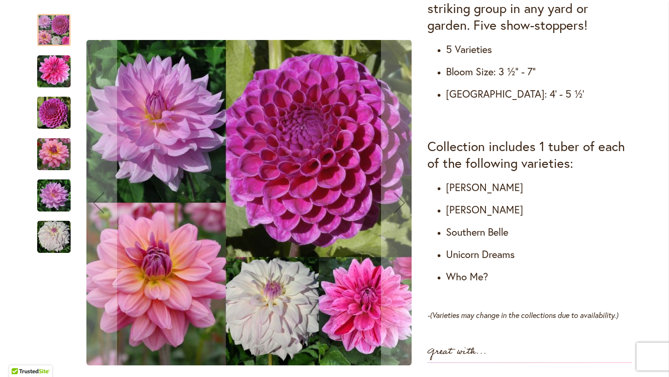
scroll to position [475, 0]
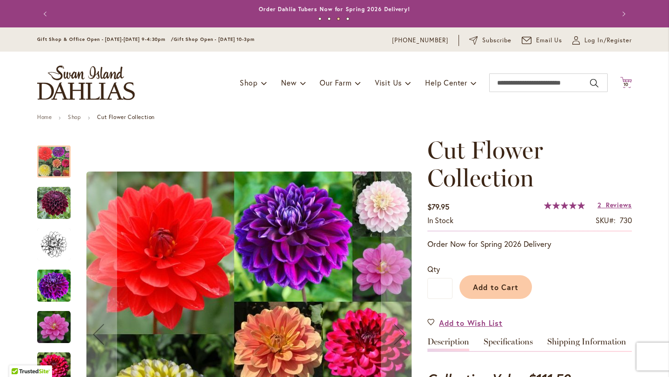
click at [627, 87] on span "10" at bounding box center [627, 84] width 6 height 6
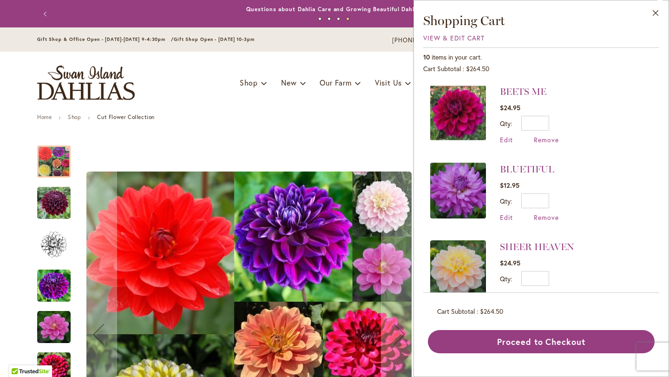
click at [430, 119] on img at bounding box center [458, 113] width 56 height 56
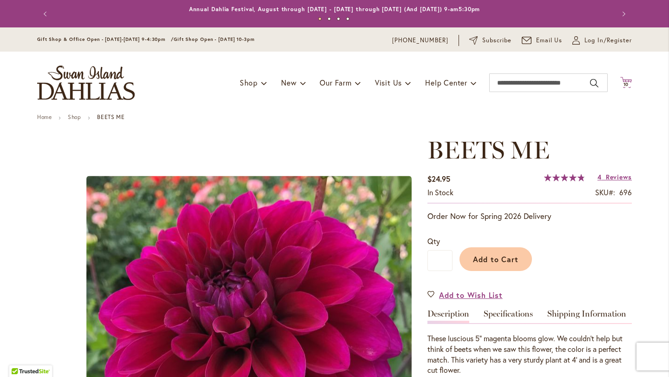
click at [627, 87] on span "10" at bounding box center [627, 84] width 6 height 6
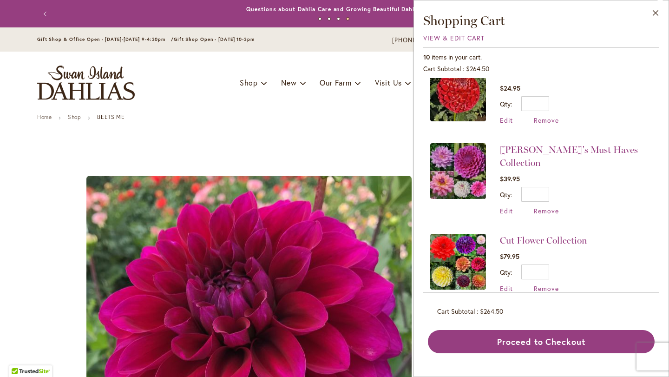
scroll to position [564, 0]
click at [430, 120] on img at bounding box center [458, 93] width 56 height 56
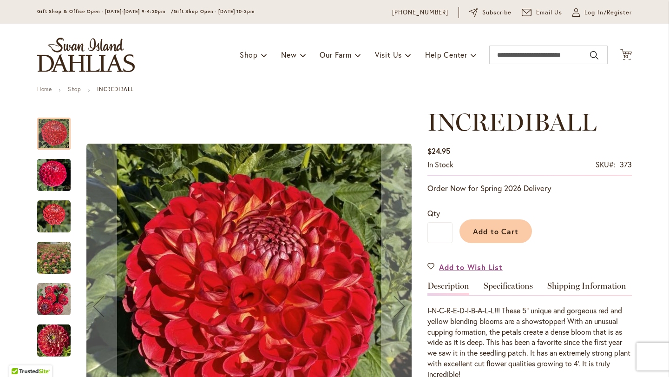
scroll to position [34, 0]
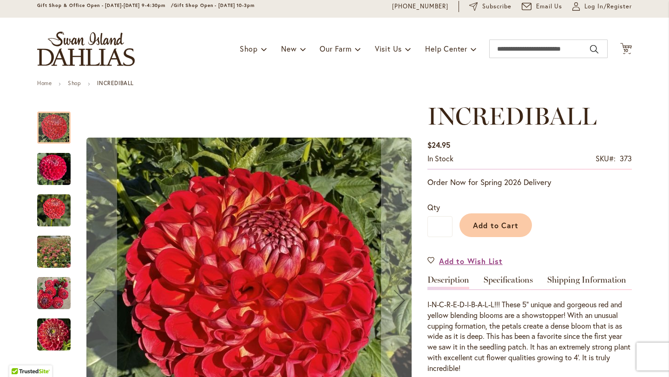
click at [59, 255] on img "INCREDIBALL" at bounding box center [54, 252] width 66 height 64
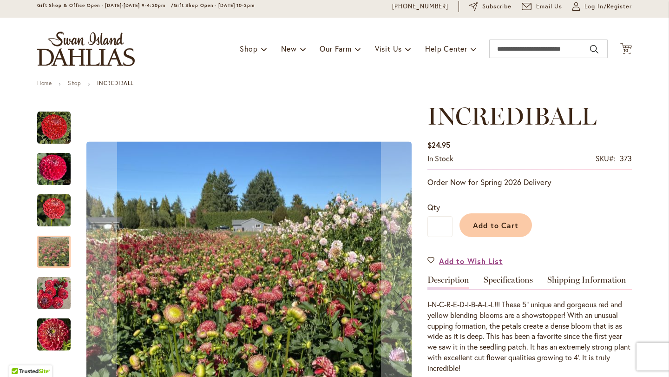
click at [55, 208] on img "INCREDIBALL" at bounding box center [53, 210] width 33 height 33
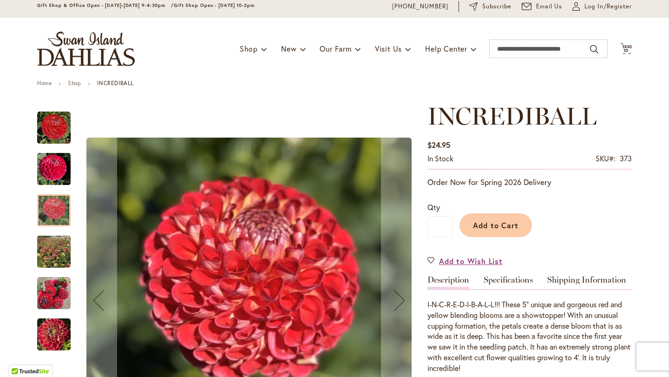
click at [53, 330] on img "Incrediball" at bounding box center [53, 334] width 33 height 33
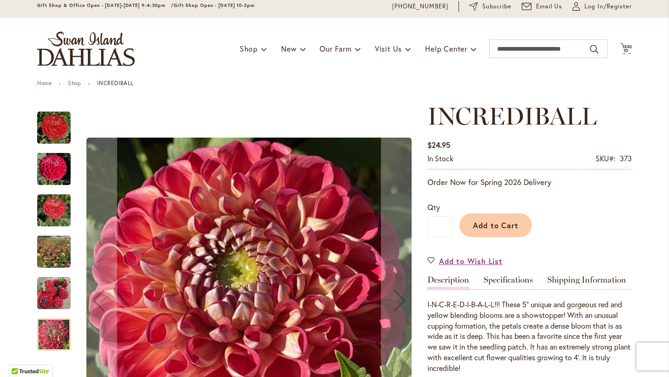
click at [54, 323] on div at bounding box center [53, 334] width 33 height 32
click at [60, 295] on img "INCREDIBALL" at bounding box center [53, 293] width 33 height 33
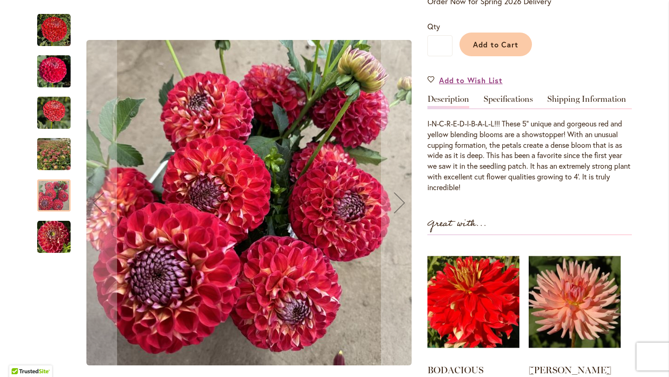
scroll to position [0, 0]
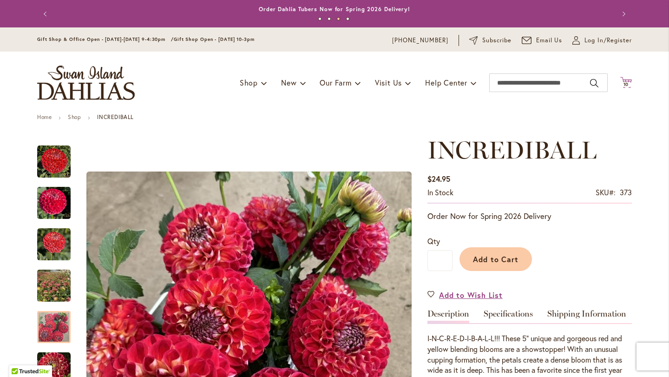
click at [624, 87] on span "10" at bounding box center [627, 84] width 6 height 6
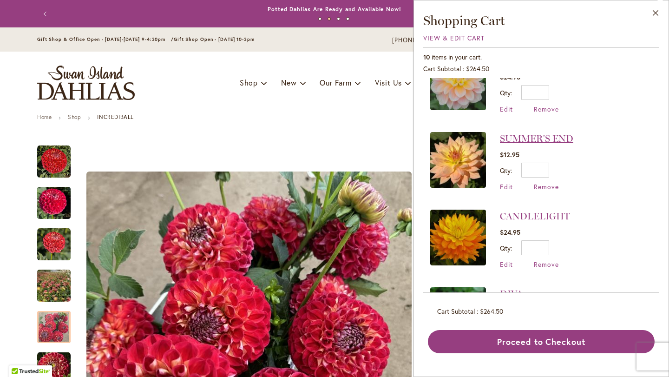
scroll to position [190, 0]
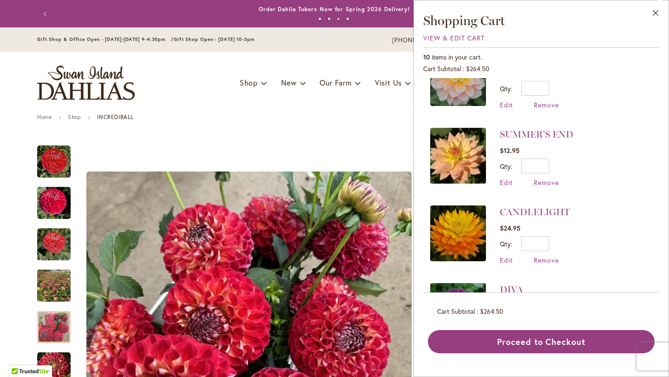
click at [430, 184] on img at bounding box center [458, 156] width 56 height 56
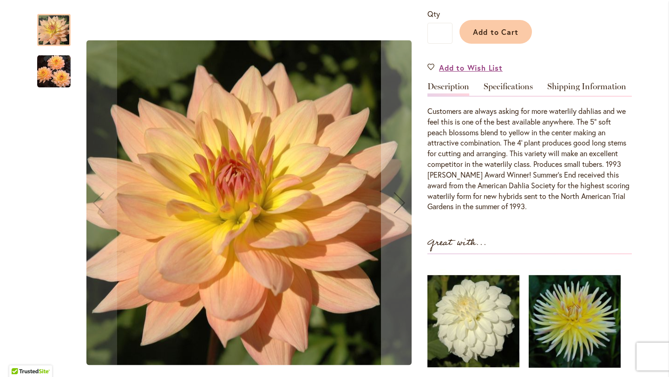
scroll to position [229, 0]
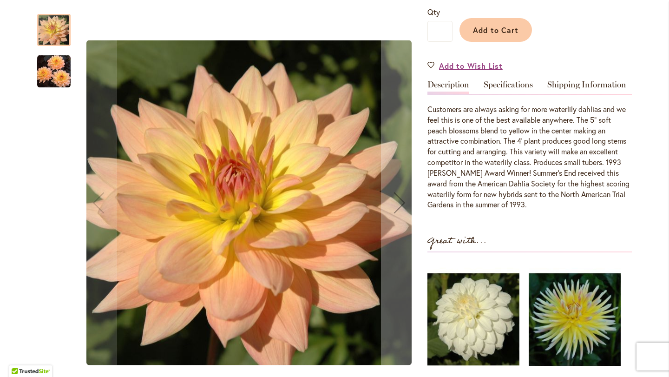
click at [58, 84] on img "SUMMER'S END" at bounding box center [53, 71] width 33 height 34
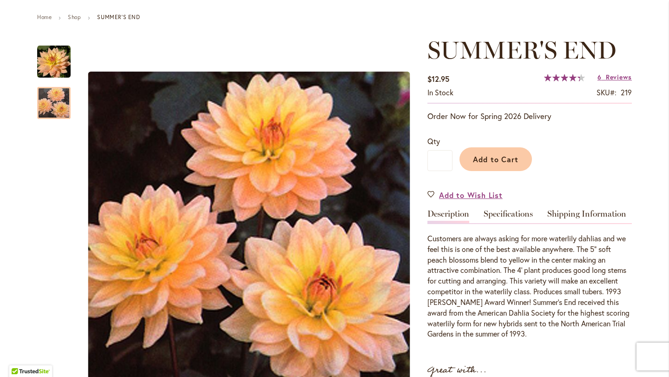
scroll to position [98, 0]
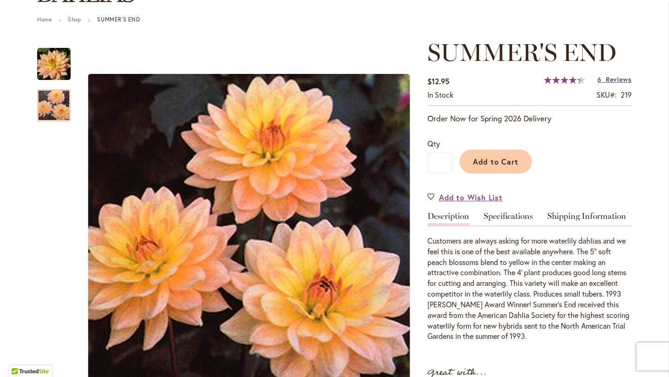
click at [618, 80] on span "Reviews" at bounding box center [619, 79] width 26 height 9
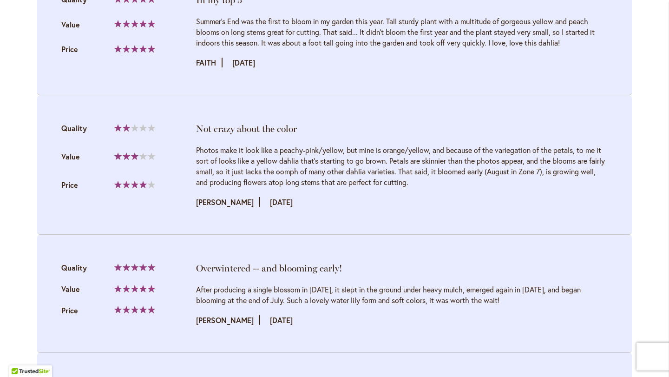
scroll to position [1372, 0]
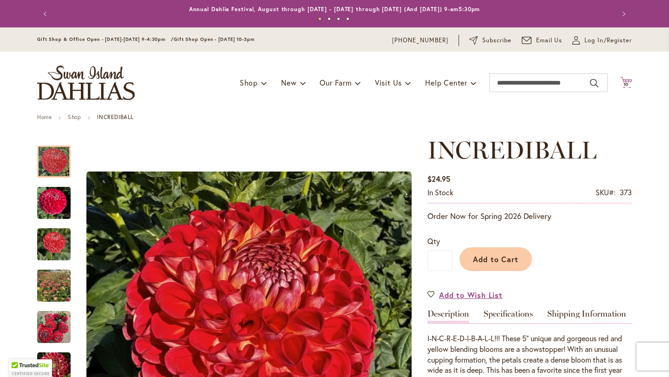
click at [627, 82] on icon "Cart .cls-1 { fill: #231f20; }" at bounding box center [627, 83] width 12 height 12
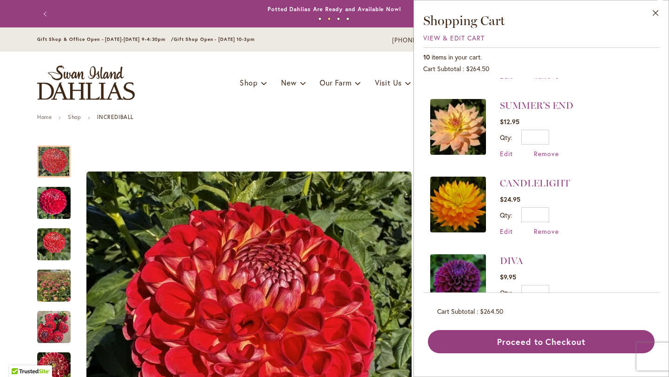
scroll to position [220, 0]
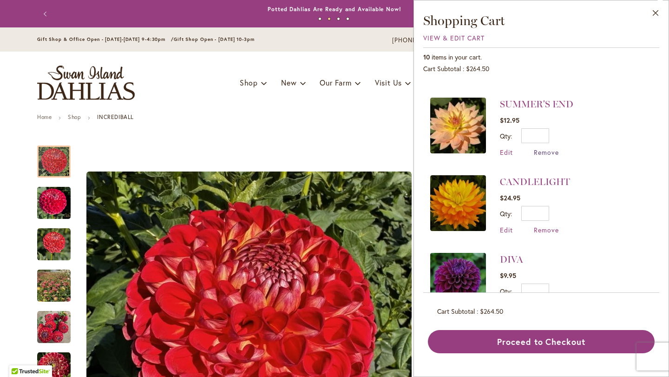
click at [534, 157] on span "Remove" at bounding box center [546, 152] width 25 height 9
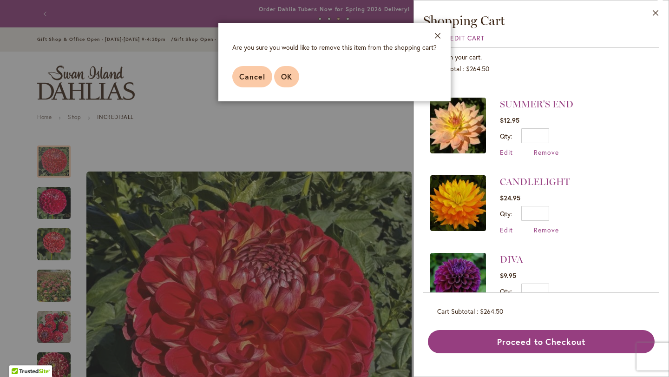
click at [281, 81] on span "OK" at bounding box center [286, 77] width 11 height 10
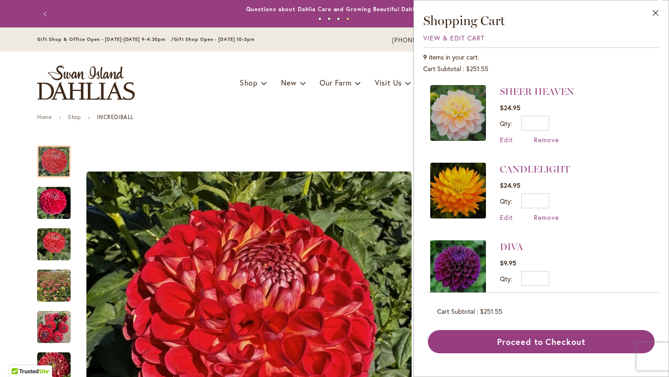
scroll to position [154, 0]
click at [430, 219] on img at bounding box center [458, 192] width 56 height 56
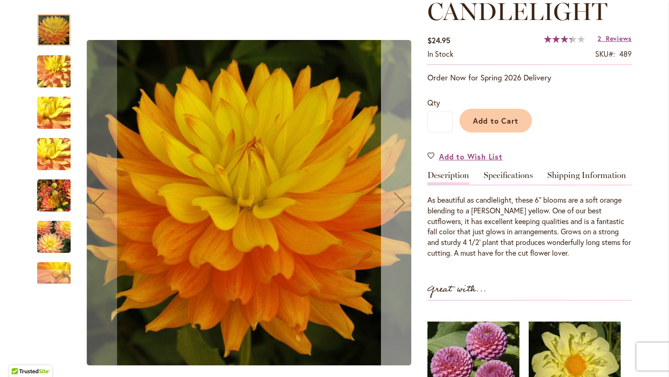
scroll to position [141, 0]
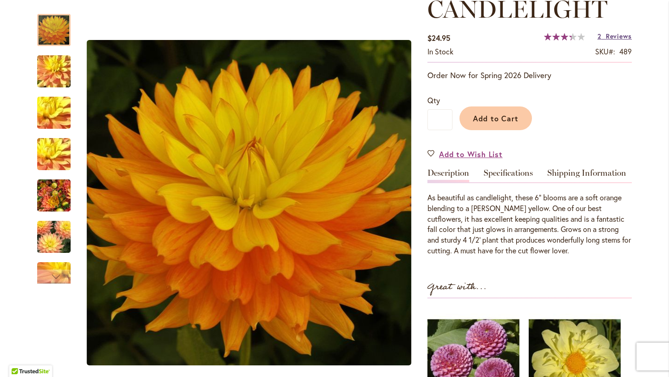
click at [620, 40] on span "Reviews" at bounding box center [619, 36] width 26 height 9
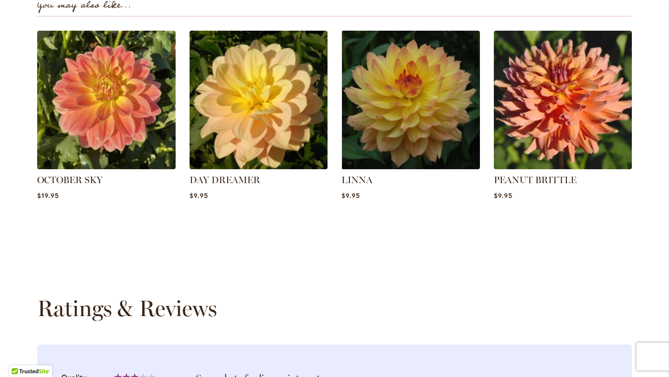
scroll to position [838, 0]
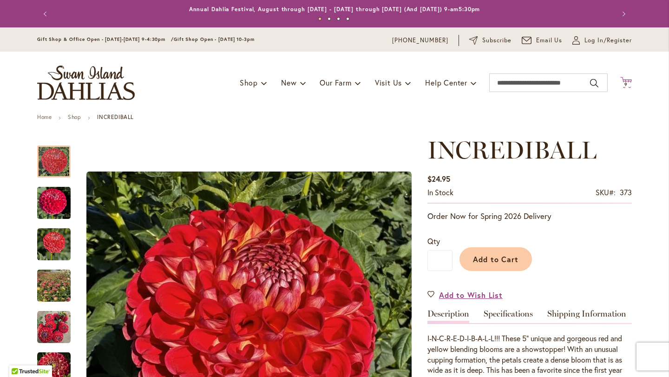
click at [632, 82] on icon at bounding box center [627, 82] width 12 height 11
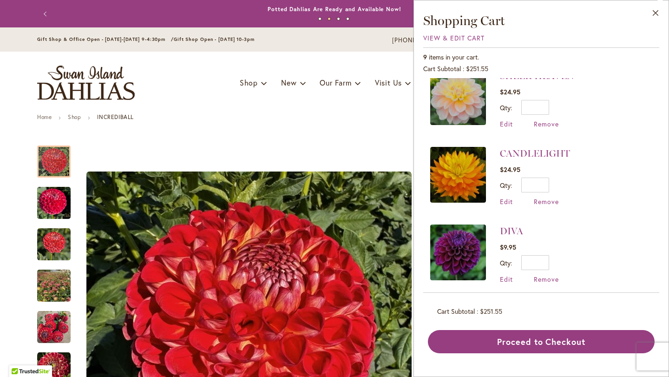
scroll to position [176, 0]
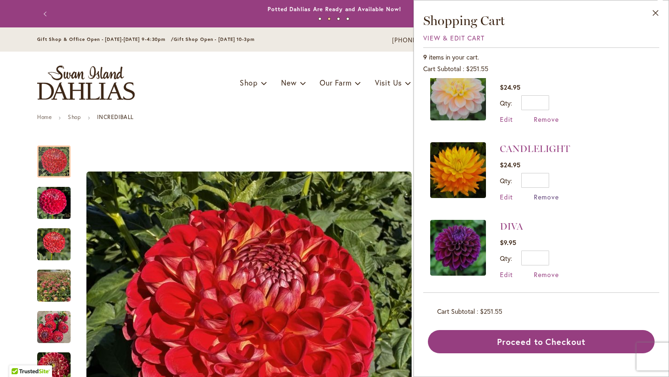
click at [534, 201] on span "Remove" at bounding box center [546, 196] width 25 height 9
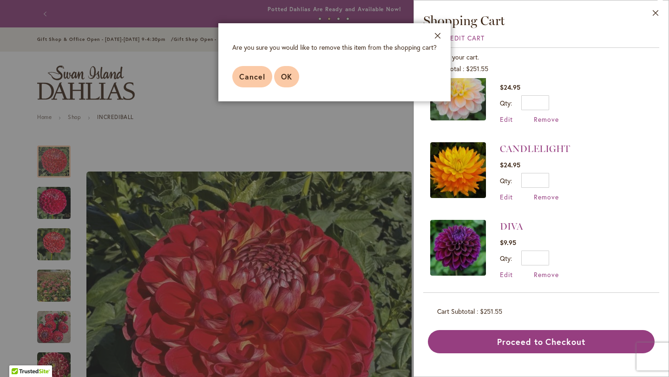
click at [281, 81] on span "OK" at bounding box center [286, 77] width 11 height 10
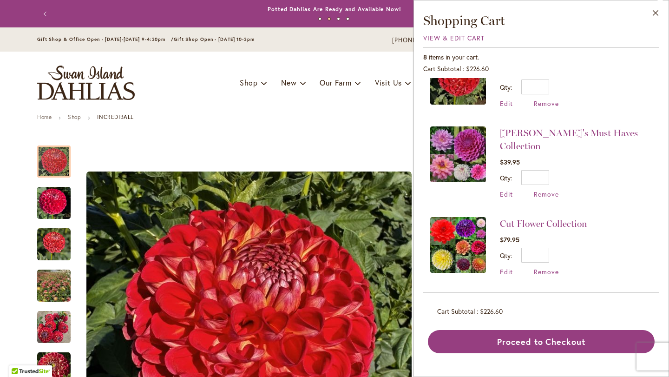
scroll to position [465, 0]
click at [430, 162] on img at bounding box center [458, 154] width 56 height 56
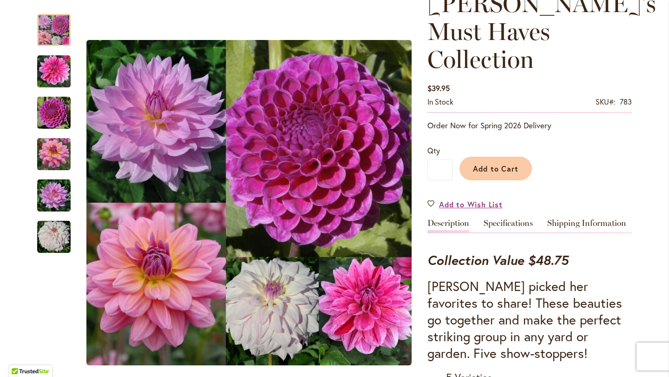
scroll to position [139, 0]
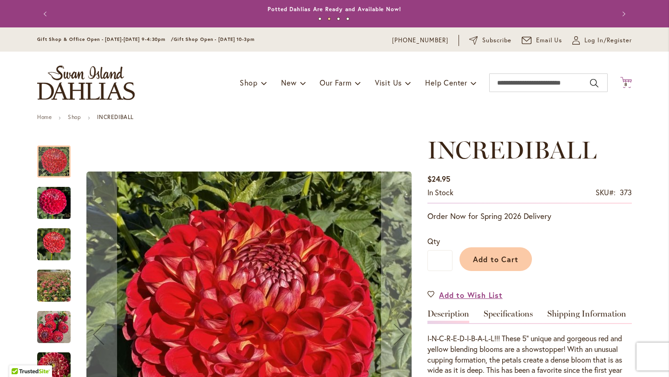
click at [627, 85] on span "8" at bounding box center [626, 84] width 3 height 6
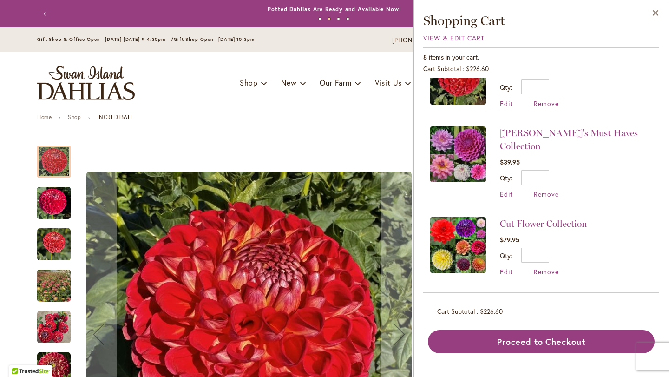
scroll to position [465, 0]
click at [500, 225] on link "Cut Flower Collection" at bounding box center [543, 223] width 87 height 11
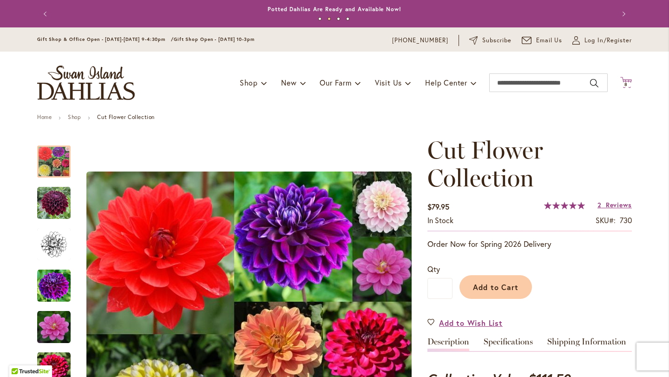
click at [631, 86] on span "8 8 items" at bounding box center [626, 84] width 9 height 5
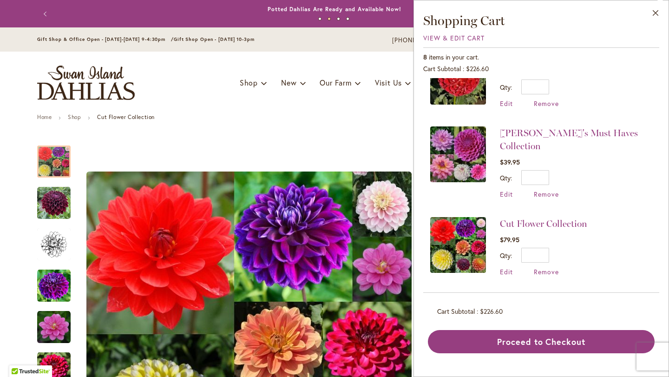
scroll to position [465, 0]
click at [500, 139] on link "[PERSON_NAME]'s Must Haves Collection" at bounding box center [569, 139] width 138 height 24
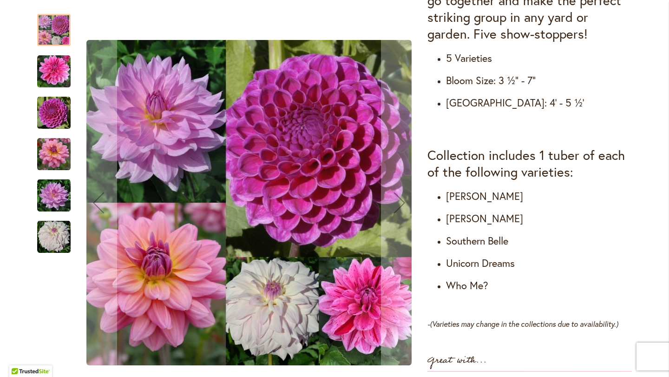
scroll to position [486, 0]
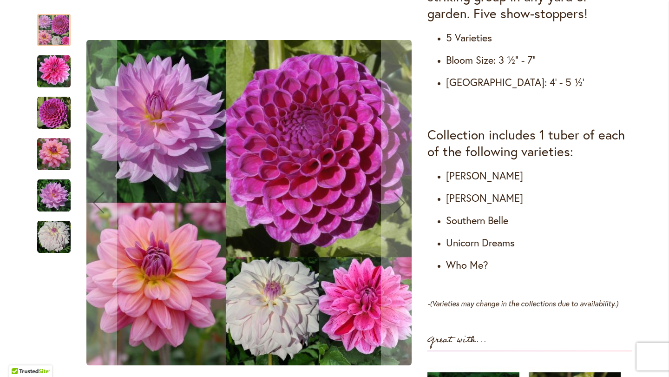
click at [55, 198] on img "UNICORN DREAMS" at bounding box center [53, 195] width 33 height 33
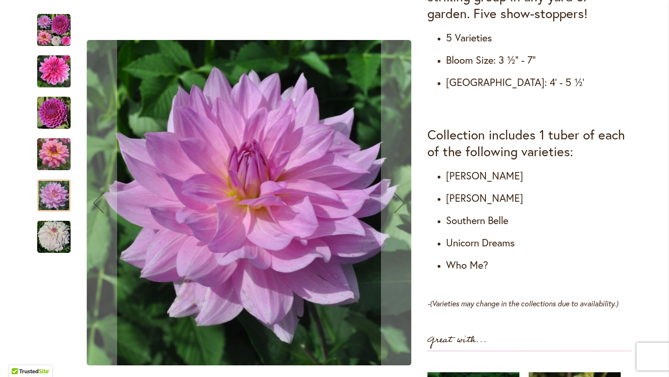
click at [56, 233] on img "WHO ME?" at bounding box center [53, 236] width 33 height 33
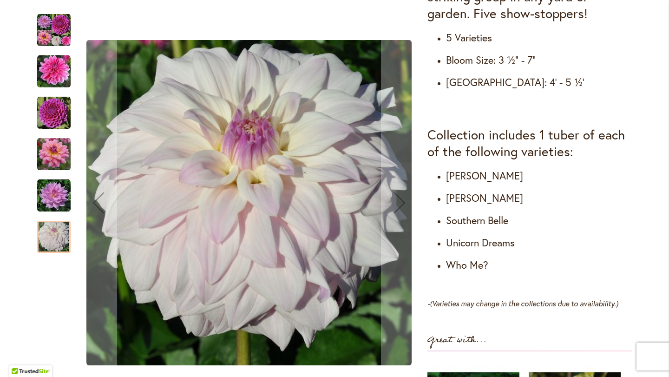
click at [49, 106] on img "NIJINSKI" at bounding box center [53, 112] width 33 height 33
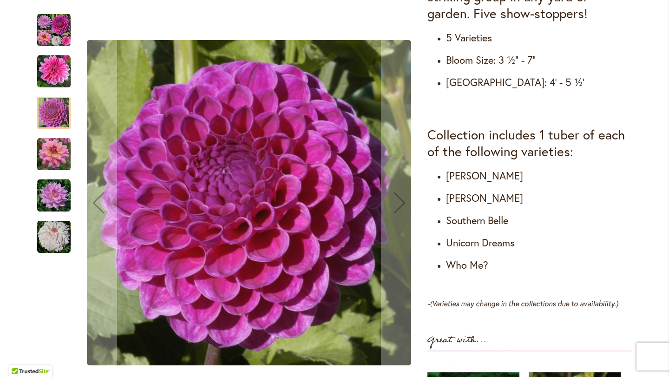
click at [53, 71] on img "CHA CHING" at bounding box center [53, 71] width 33 height 33
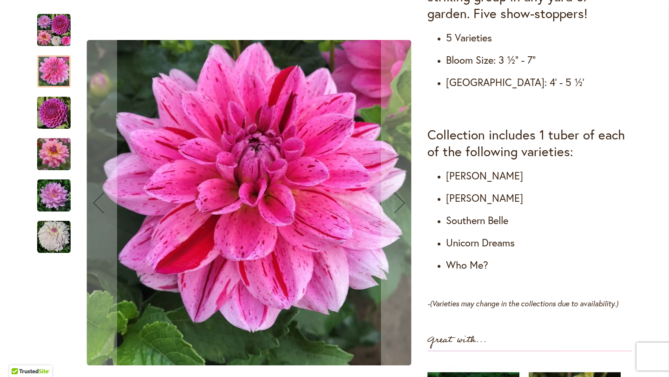
click at [56, 39] on img "Heather's Must Haves Collection" at bounding box center [53, 29] width 33 height 33
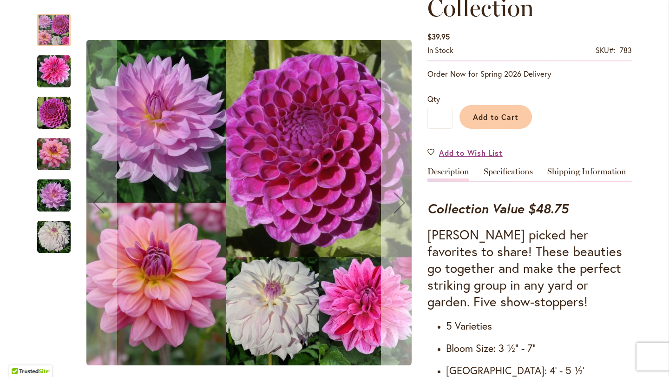
scroll to position [0, 0]
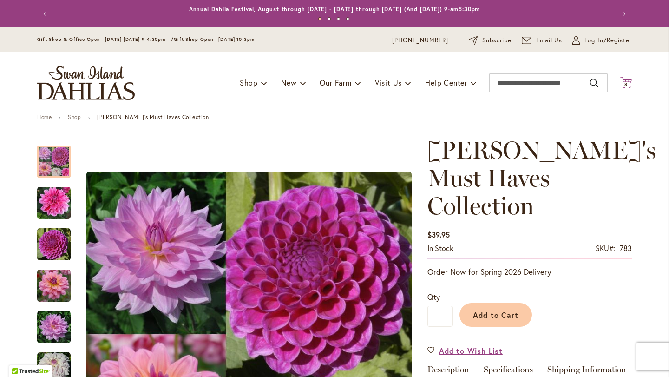
click at [630, 81] on icon "Cart .cls-1 { fill: #231f20; }" at bounding box center [627, 83] width 12 height 12
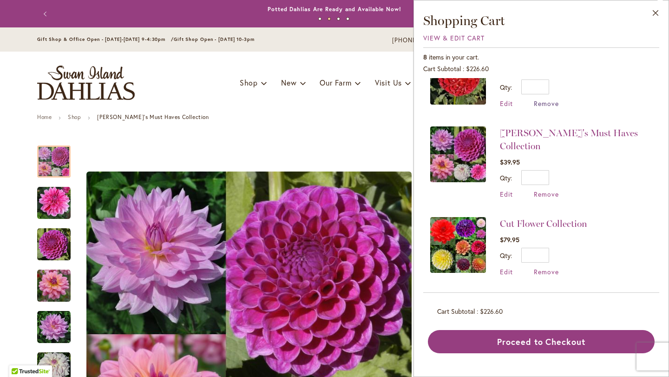
scroll to position [465, 0]
click at [534, 193] on span "Remove" at bounding box center [546, 194] width 25 height 9
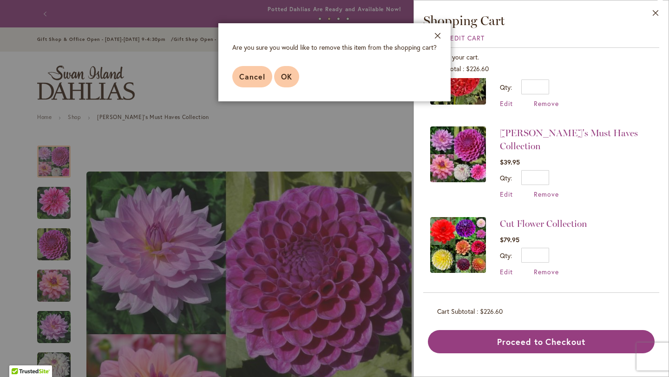
click at [281, 81] on span "OK" at bounding box center [286, 77] width 11 height 10
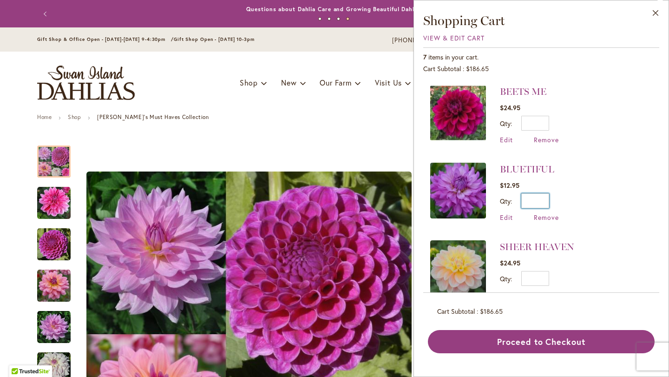
click at [580, 224] on li "BLUETIFUL $12.95 Qty * Update Edit Remove" at bounding box center [541, 192] width 222 height 78
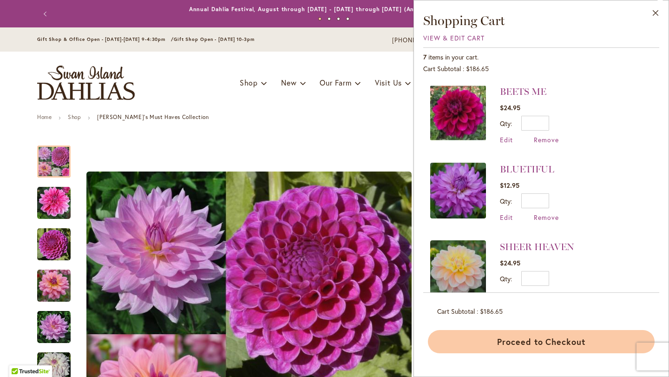
click at [541, 353] on button "Proceed to Checkout" at bounding box center [541, 341] width 227 height 23
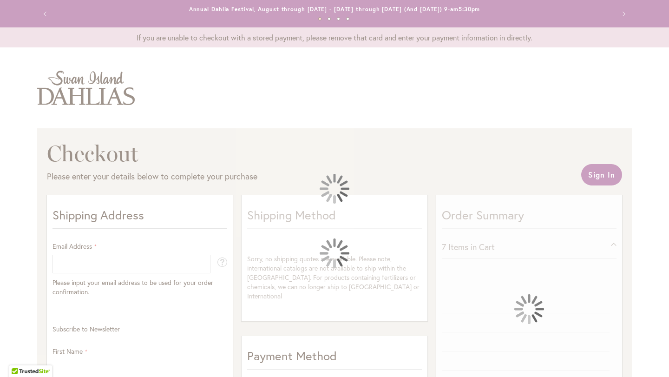
select select "**"
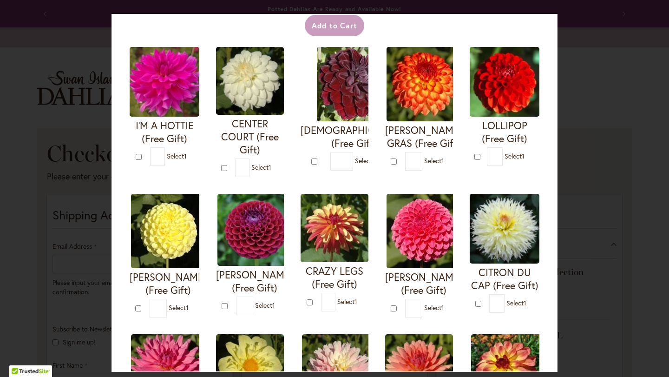
scroll to position [40, 0]
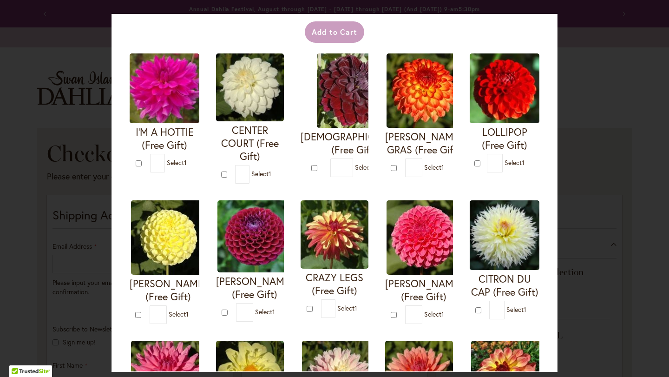
click at [162, 115] on img at bounding box center [165, 88] width 70 height 70
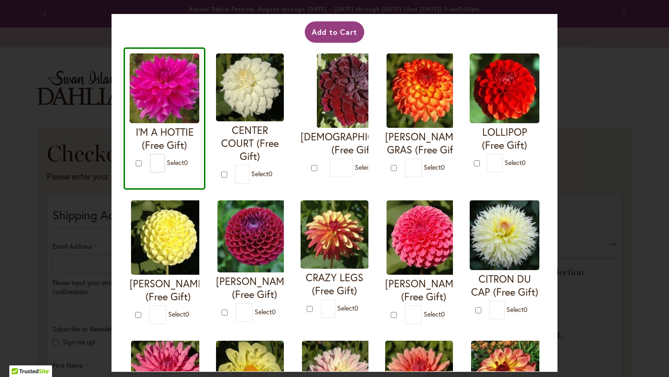
click at [162, 115] on img at bounding box center [165, 88] width 70 height 70
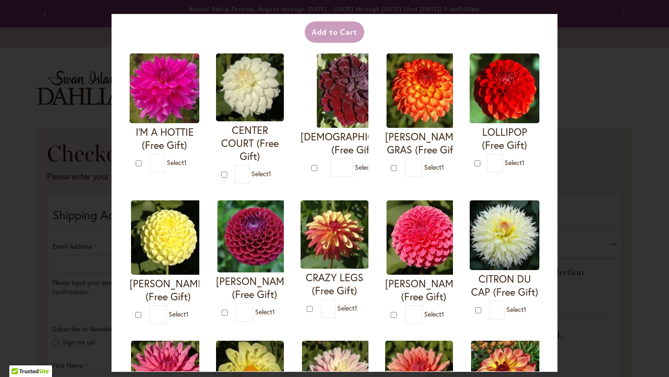
click at [162, 115] on img at bounding box center [165, 88] width 70 height 70
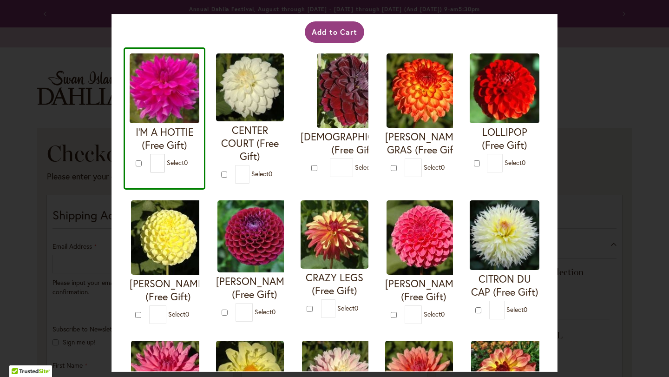
click at [162, 115] on img at bounding box center [165, 88] width 70 height 70
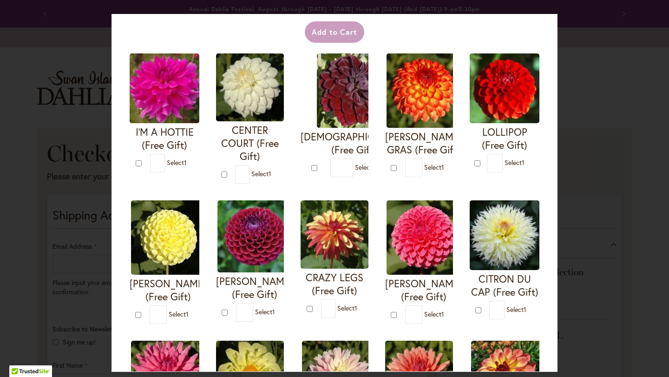
click at [162, 115] on img at bounding box center [165, 88] width 70 height 70
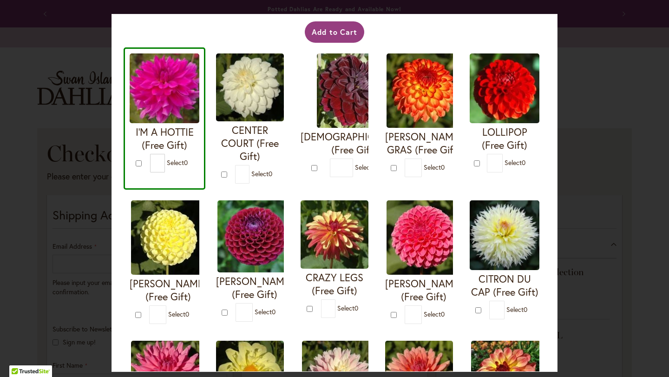
click at [162, 116] on img at bounding box center [165, 88] width 70 height 70
type input "*"
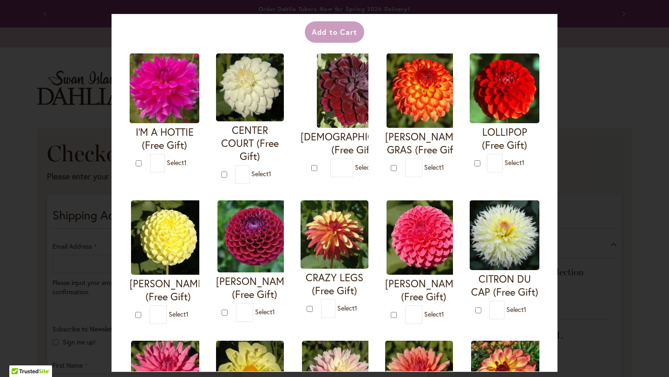
click at [166, 267] on img at bounding box center [168, 237] width 74 height 74
type input "*"
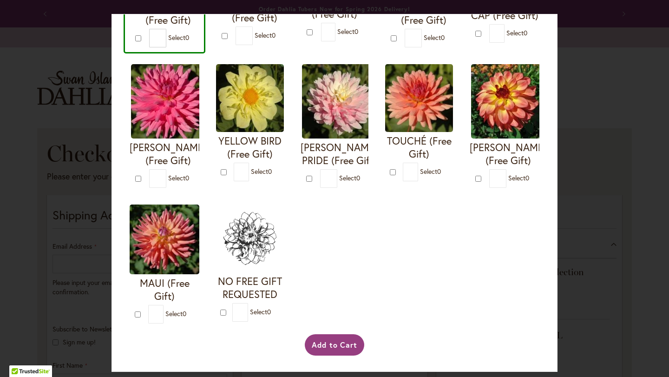
scroll to position [372, 0]
click at [339, 348] on button "Add to Cart" at bounding box center [335, 344] width 60 height 21
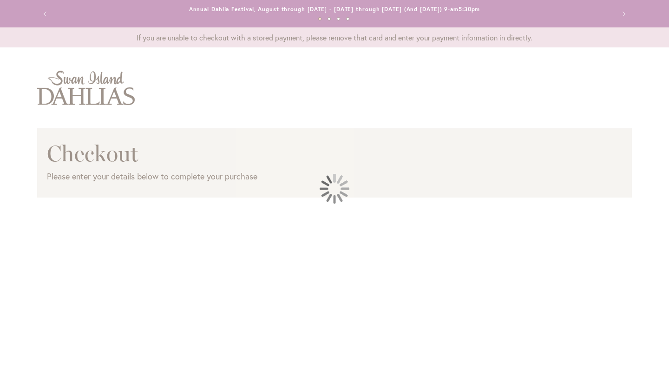
select select "**"
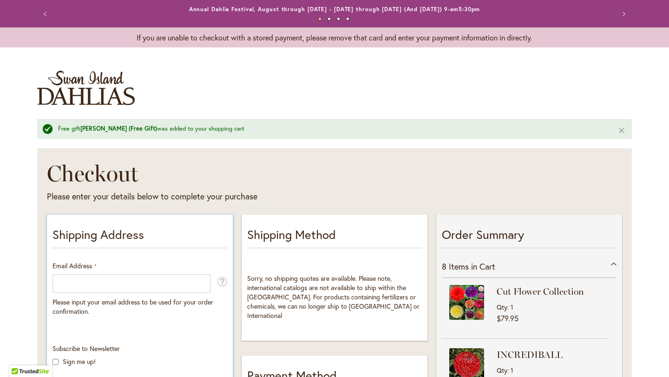
click at [110, 279] on div "Email Address Please input your email address to be used for your order confirm…" at bounding box center [140, 288] width 175 height 55
click at [114, 272] on div "Email Address Please input your email address to be used for your order confirm…" at bounding box center [140, 288] width 175 height 55
click at [304, 297] on span "Sorry, no shipping quotes are available. Please note, international catalogs ar…" at bounding box center [333, 297] width 172 height 46
click at [363, 22] on ul "1 2 3 4" at bounding box center [334, 20] width 539 height 13
click at [328, 20] on button "2" at bounding box center [329, 18] width 3 height 3
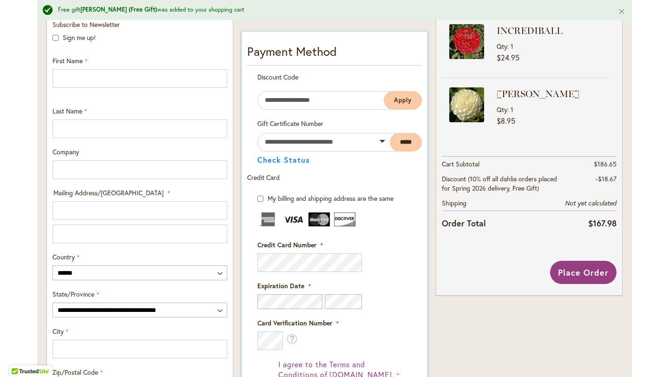
scroll to position [289, 0]
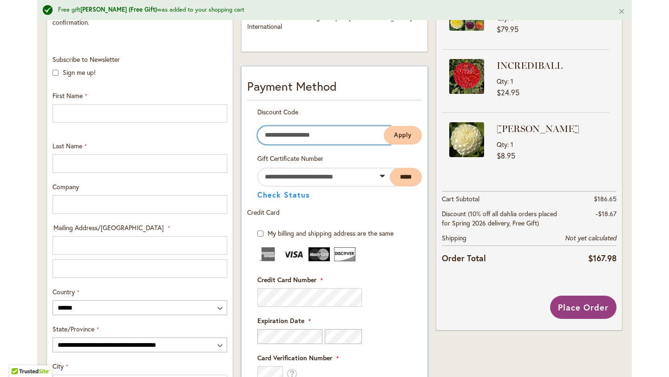
click at [303, 145] on input "Enter discount code" at bounding box center [324, 135] width 133 height 19
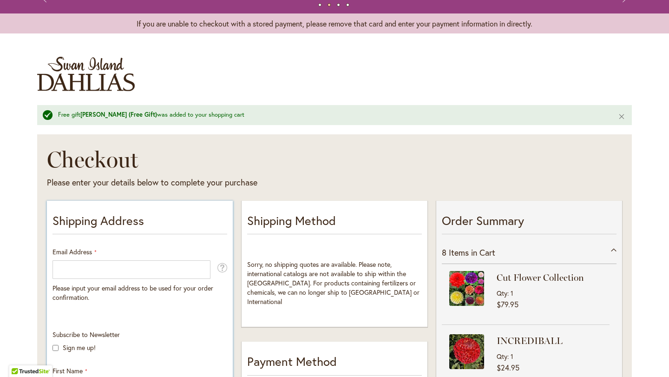
scroll to position [0, 0]
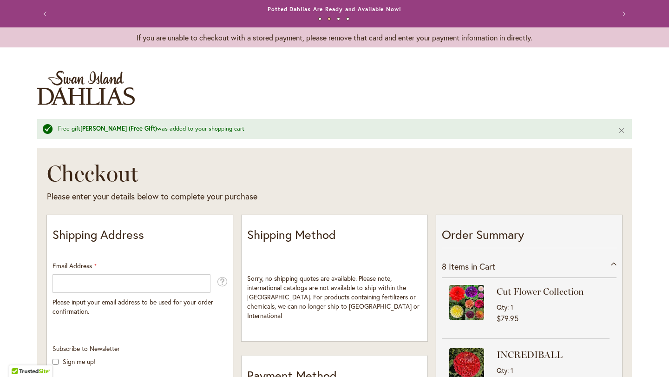
click at [48, 15] on button "Previous" at bounding box center [46, 14] width 19 height 19
click at [45, 14] on button "Previous" at bounding box center [46, 14] width 19 height 19
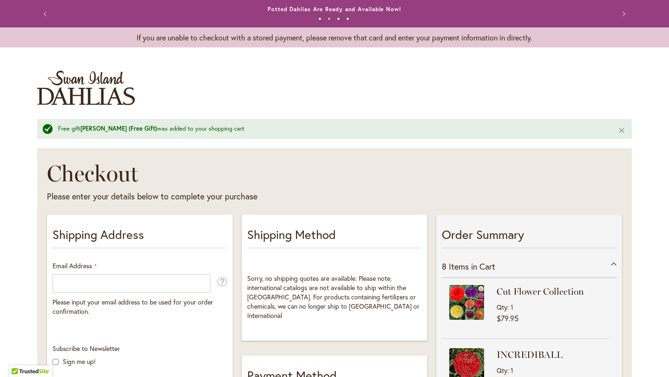
click at [46, 15] on button "Previous" at bounding box center [46, 14] width 19 height 19
click at [338, 16] on ul "1 2 3 4" at bounding box center [334, 20] width 539 height 13
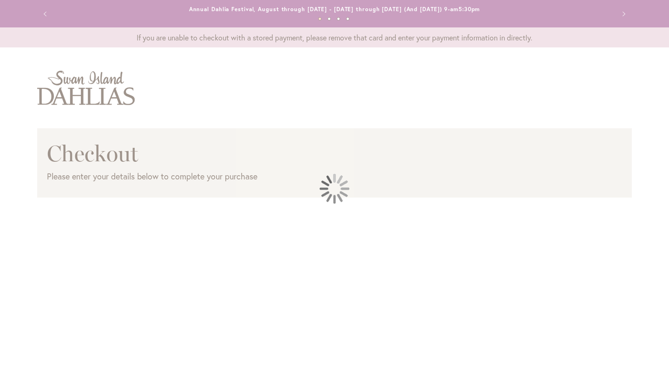
select select "**"
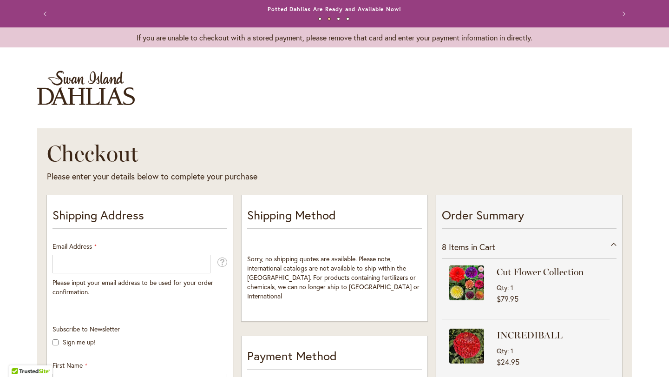
click at [46, 16] on button "Previous" at bounding box center [46, 14] width 19 height 19
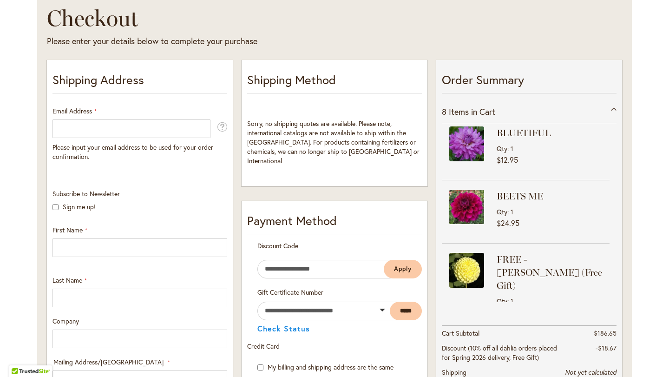
scroll to position [324, 0]
